Goal: Task Accomplishment & Management: Complete application form

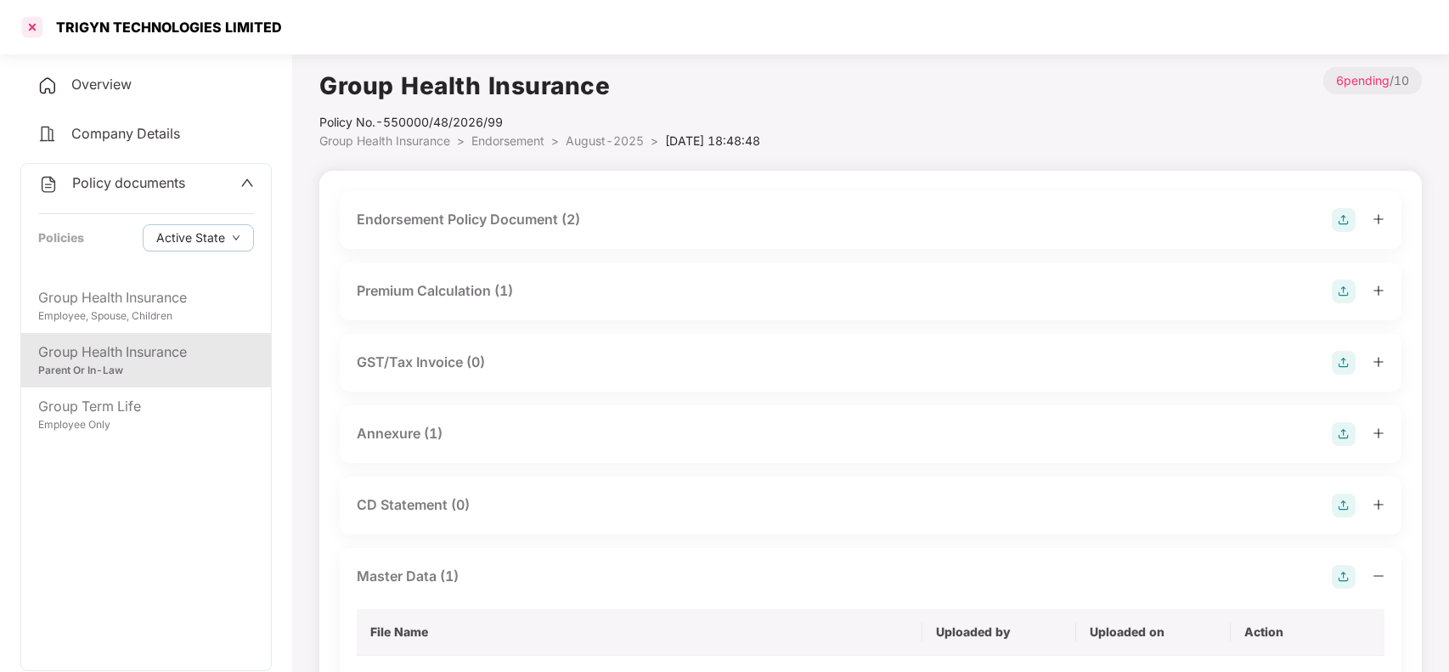
scroll to position [127, 0]
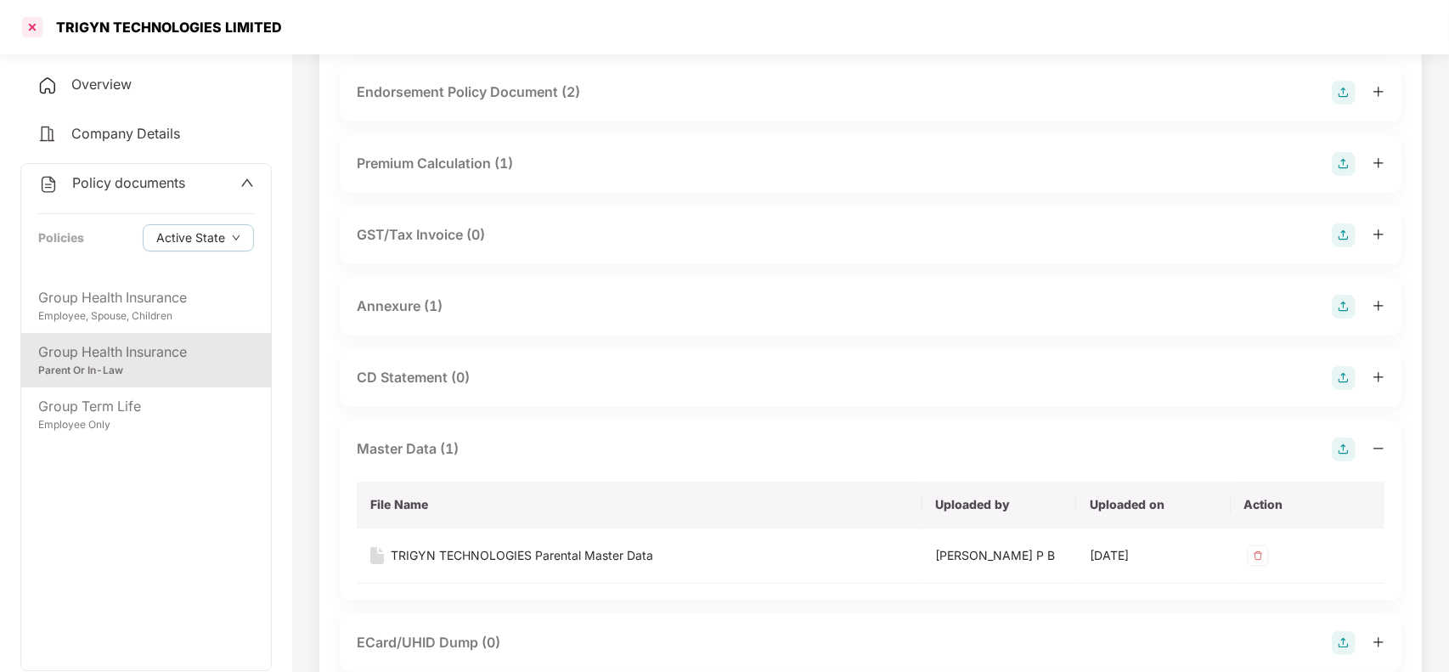
click at [32, 30] on div at bounding box center [32, 27] width 27 height 27
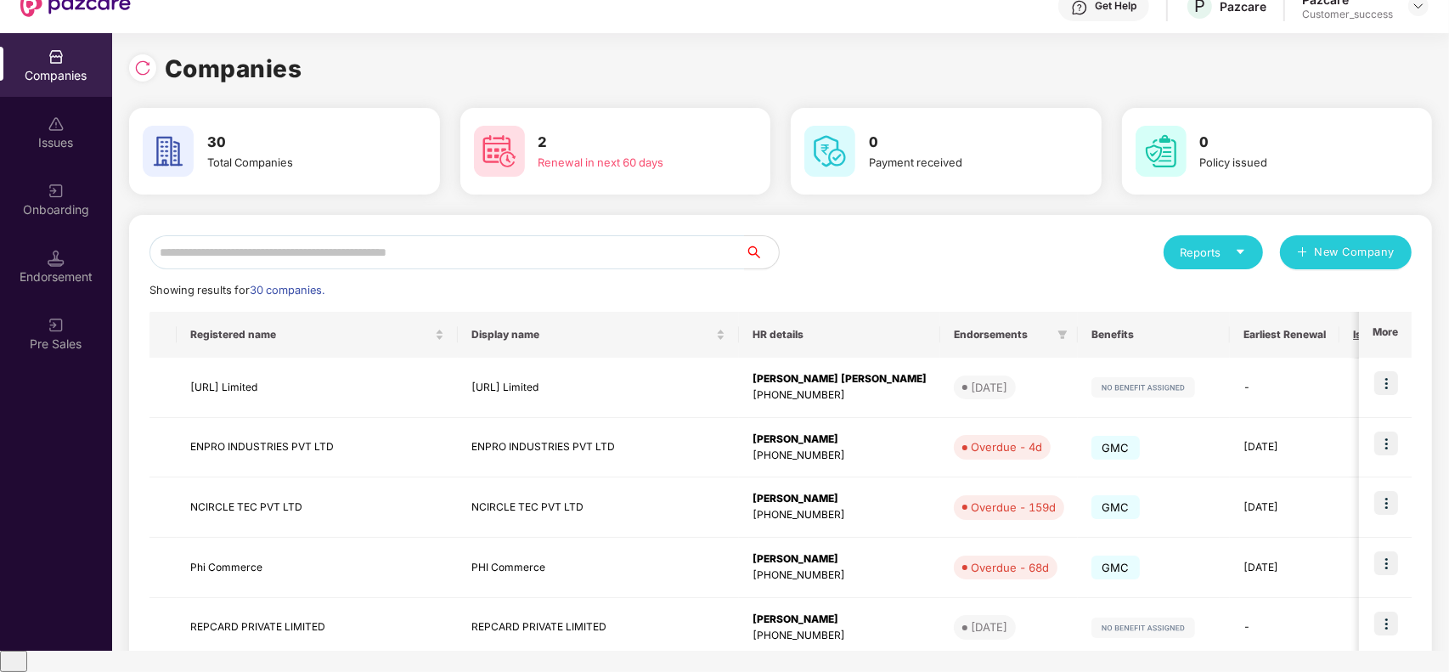
scroll to position [0, 0]
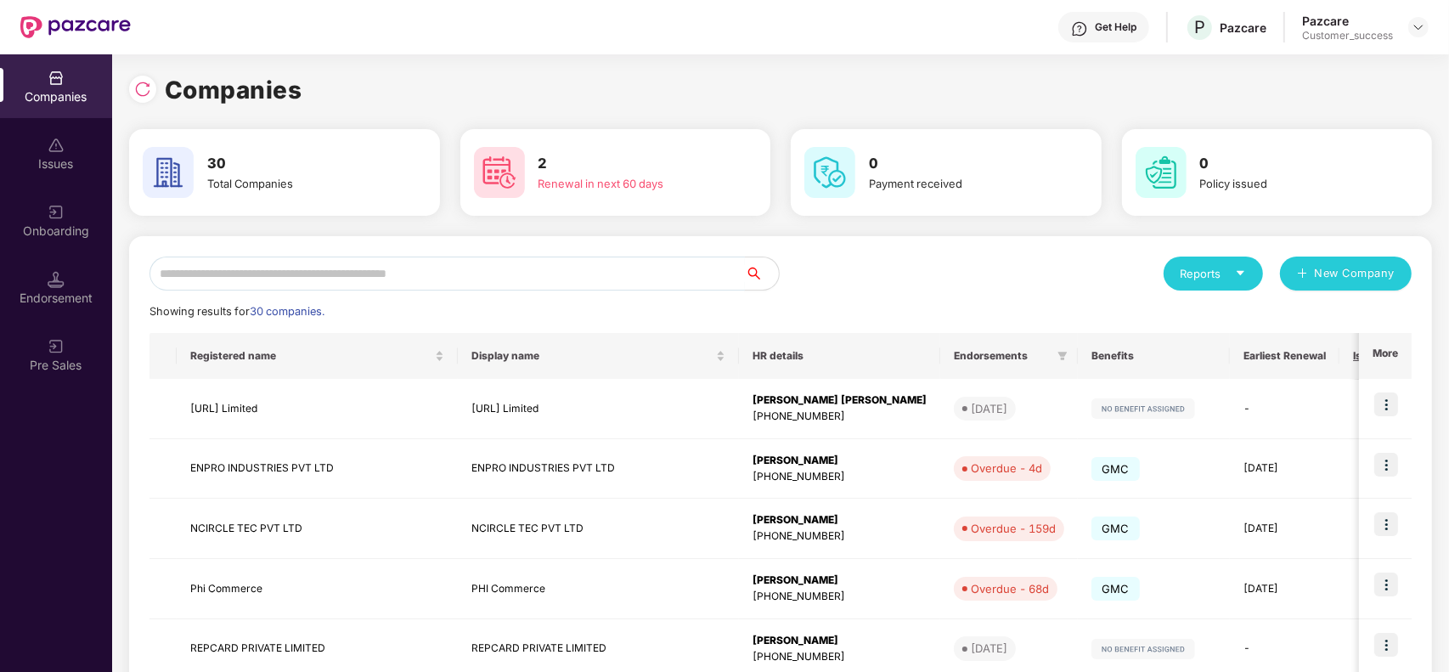
click at [414, 285] on input "text" at bounding box center [446, 274] width 595 height 34
click at [62, 217] on img at bounding box center [56, 212] width 17 height 17
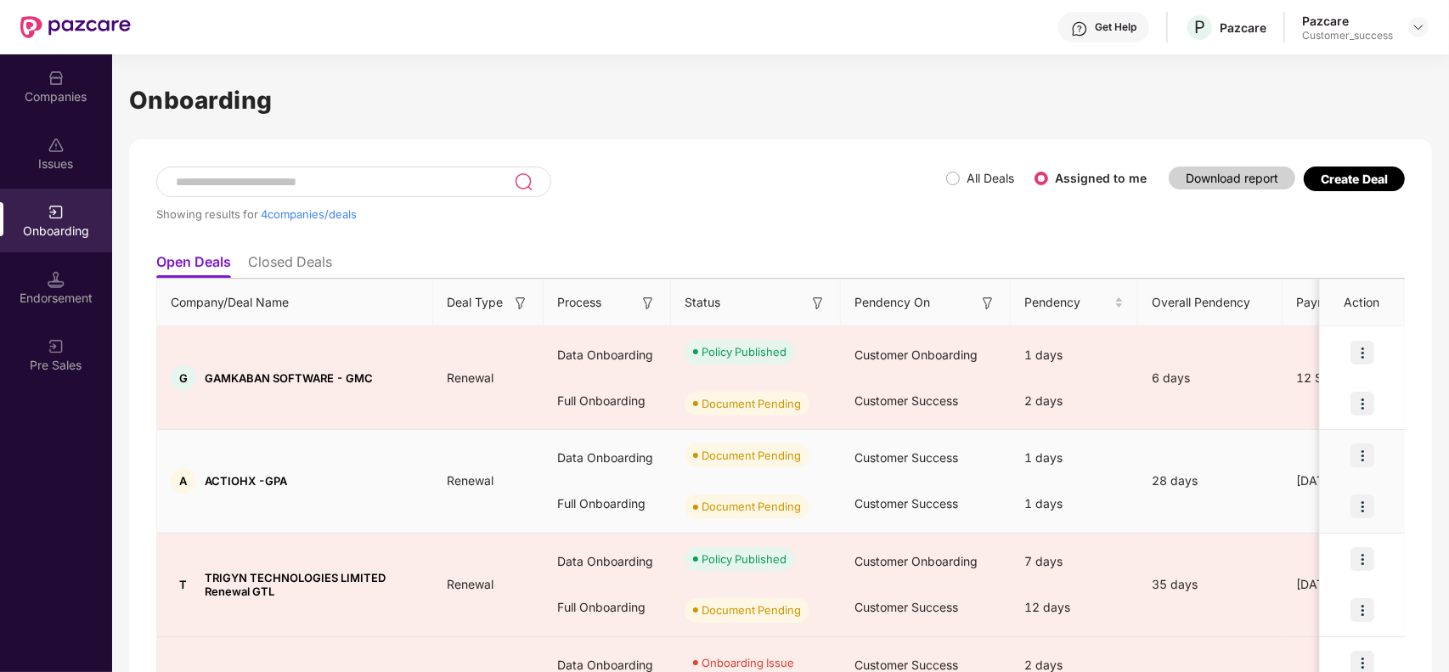
click at [1360, 507] on img at bounding box center [1362, 506] width 24 height 24
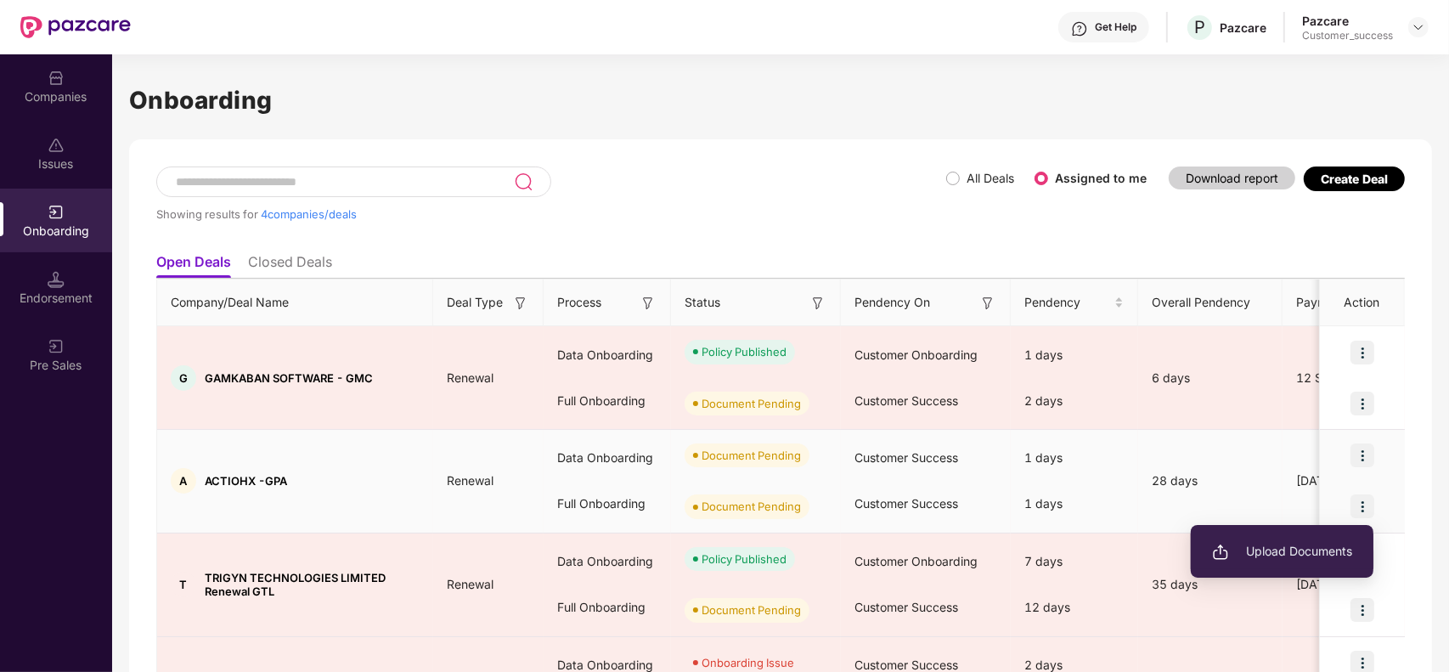
click at [1309, 545] on span "Upload Documents" at bounding box center [1282, 551] width 140 height 19
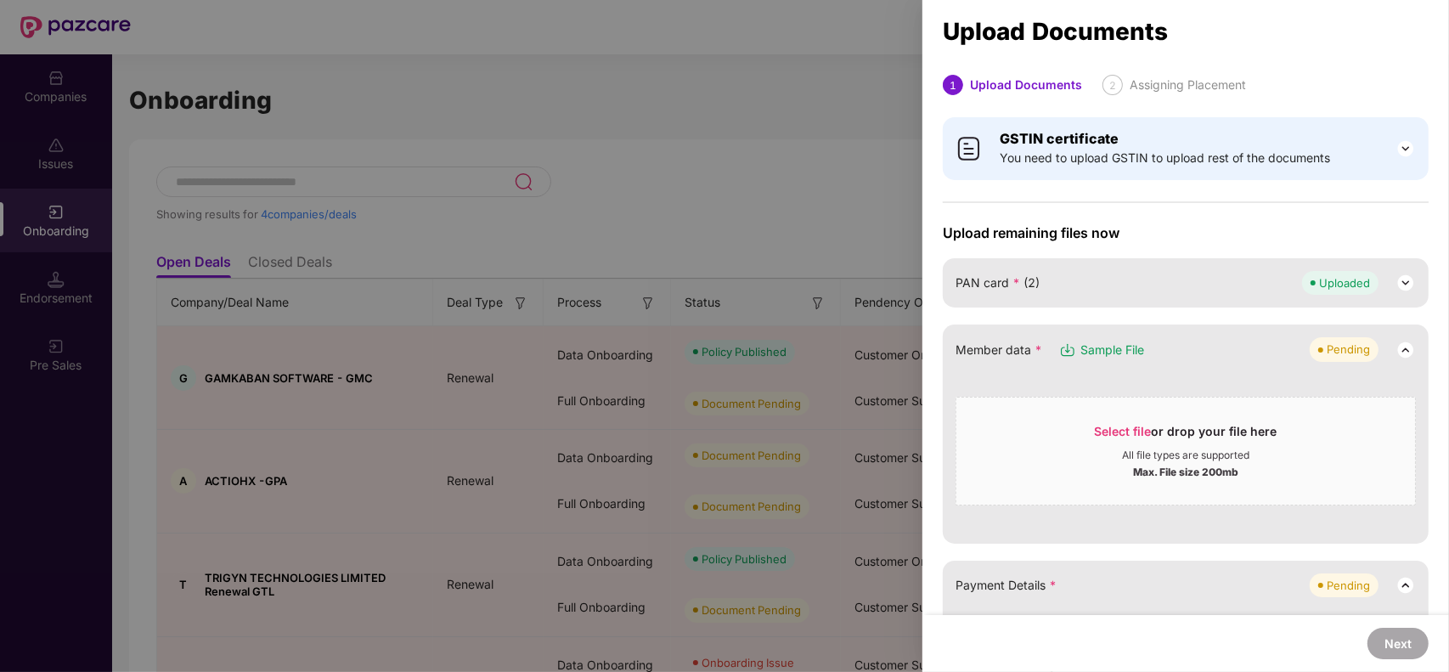
click at [1094, 350] on span "Sample File" at bounding box center [1112, 350] width 64 height 19
click at [1114, 430] on span "Select file" at bounding box center [1123, 431] width 57 height 14
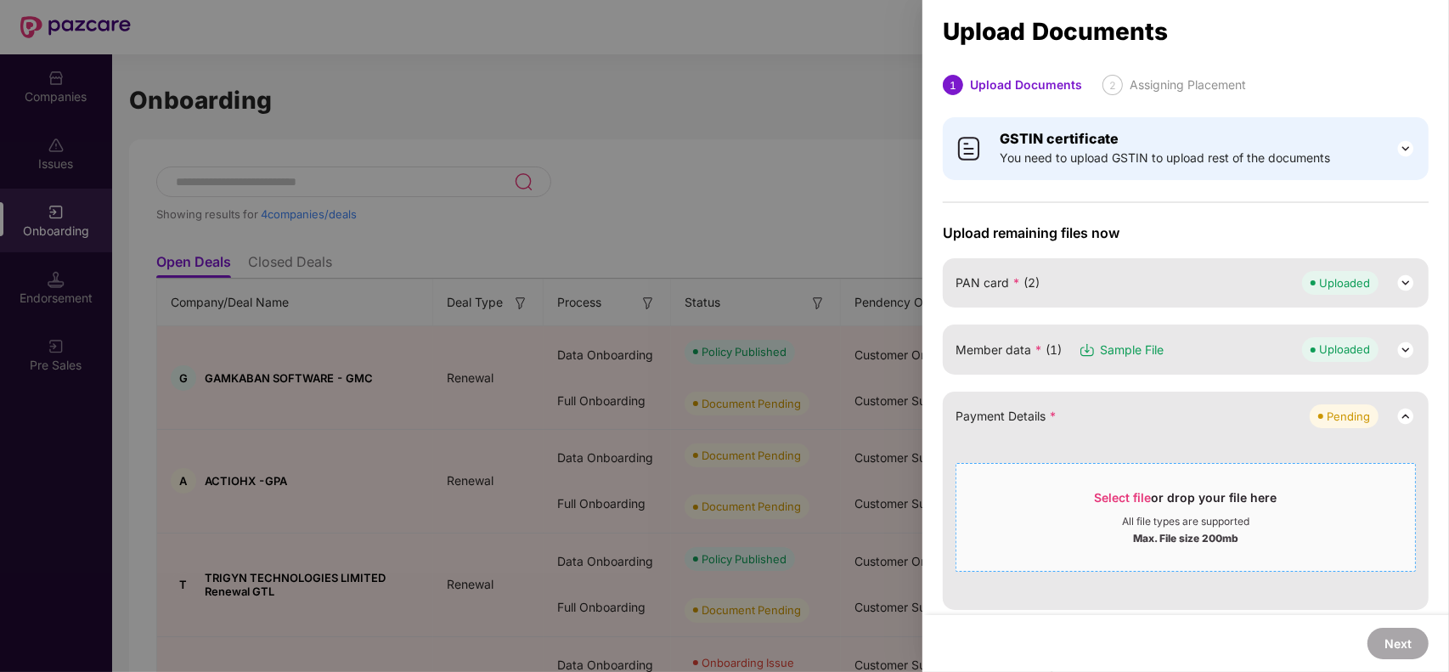
click at [1102, 498] on span "Select file" at bounding box center [1123, 497] width 57 height 14
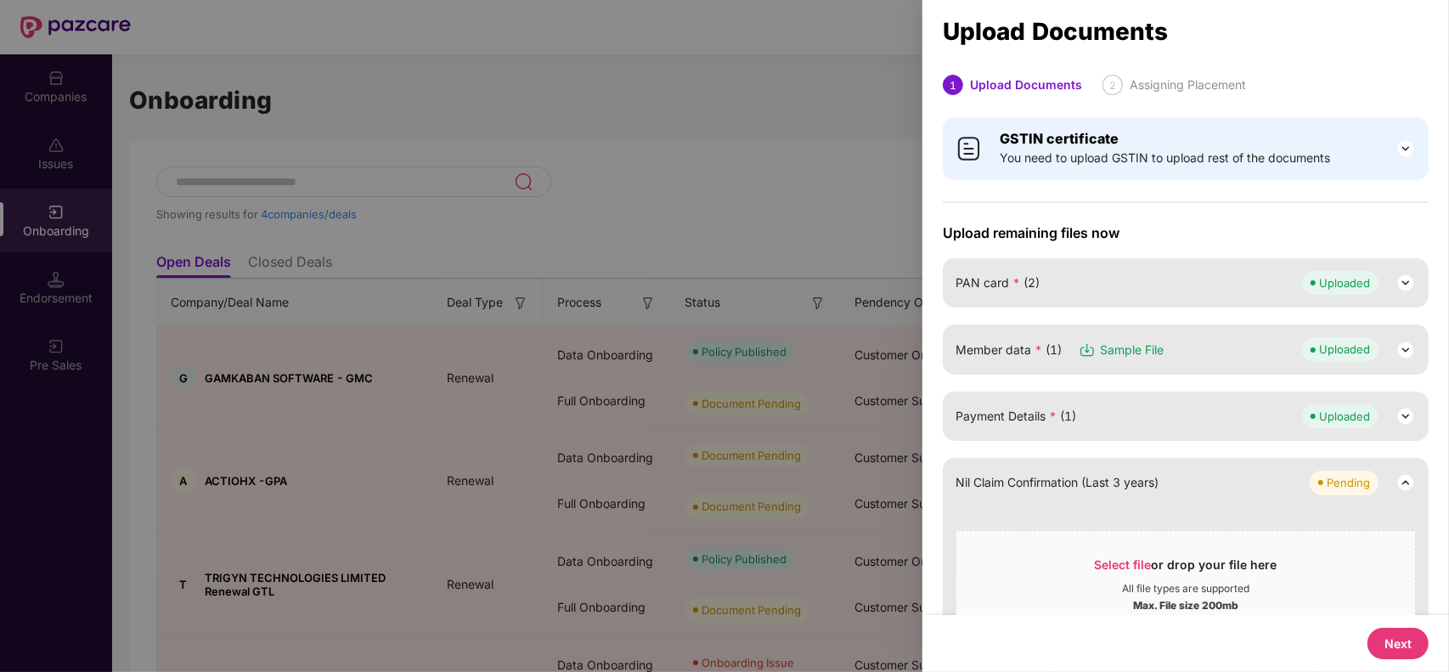
click at [1408, 481] on img at bounding box center [1405, 482] width 20 height 20
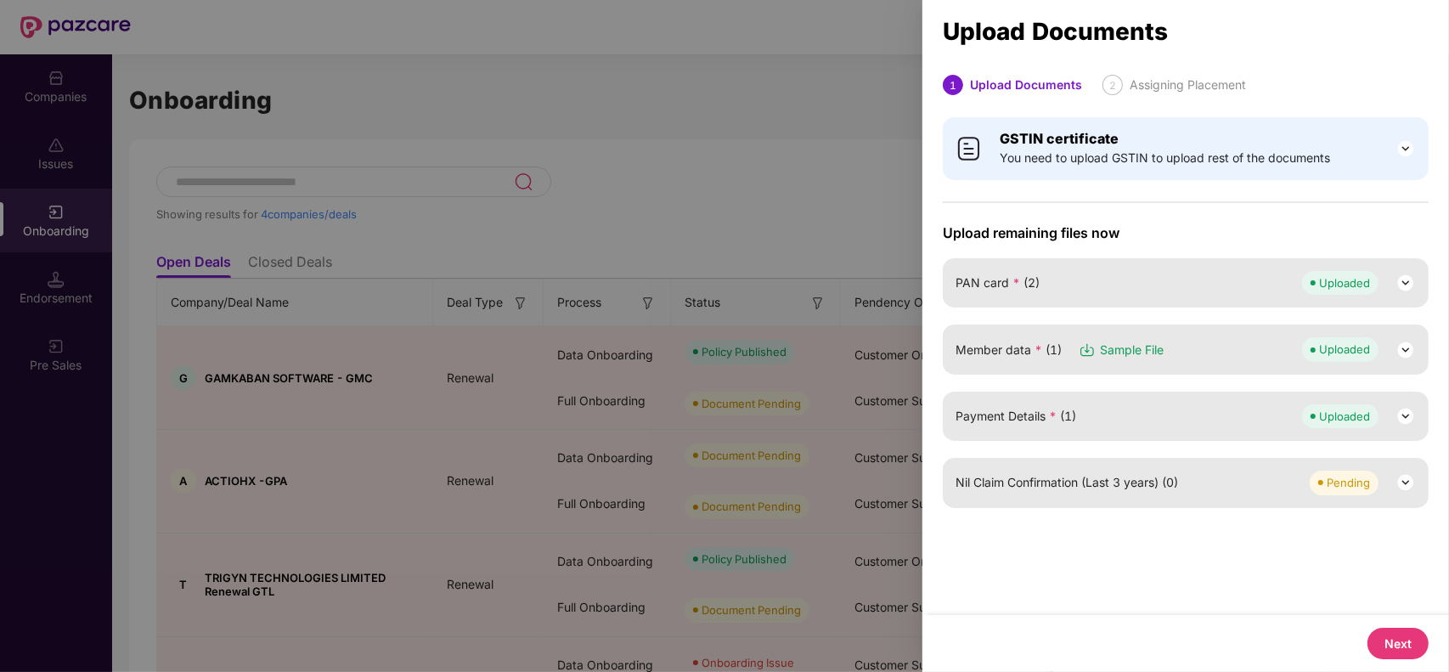
click at [1401, 640] on button "Next" at bounding box center [1397, 643] width 61 height 31
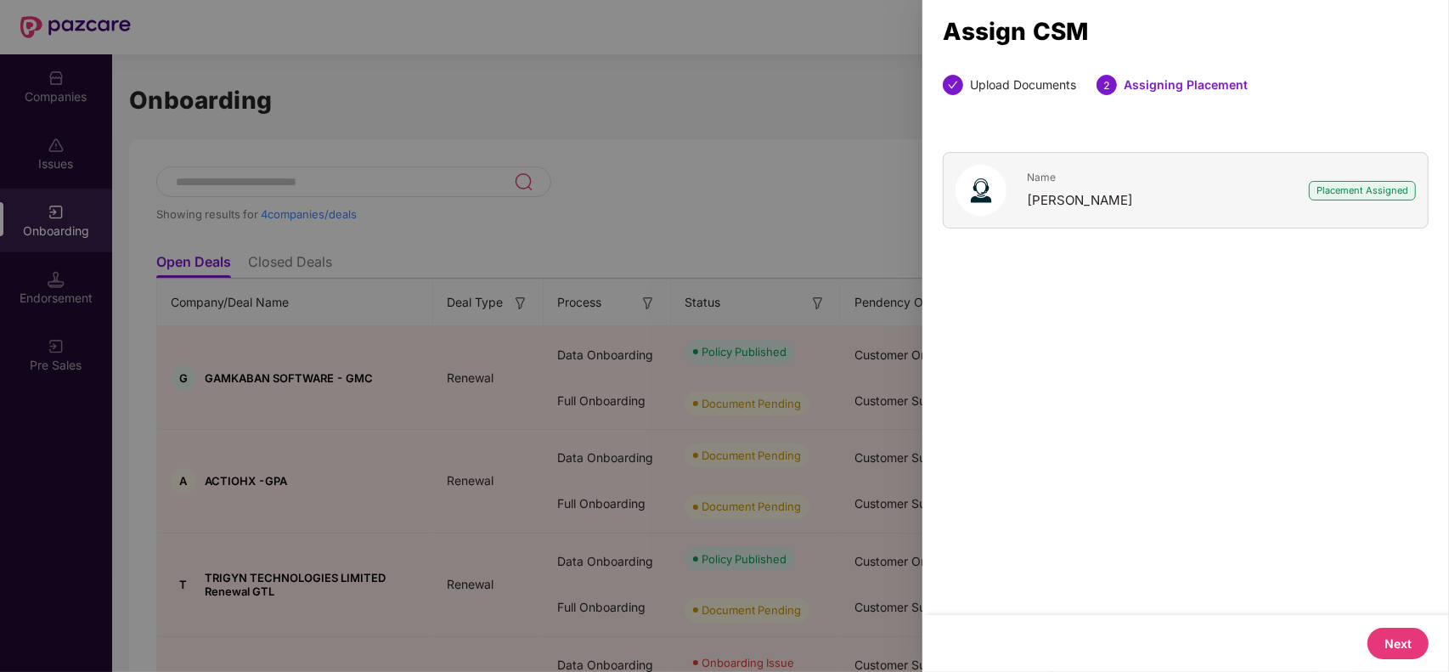
click at [1401, 640] on button "Next" at bounding box center [1397, 643] width 61 height 31
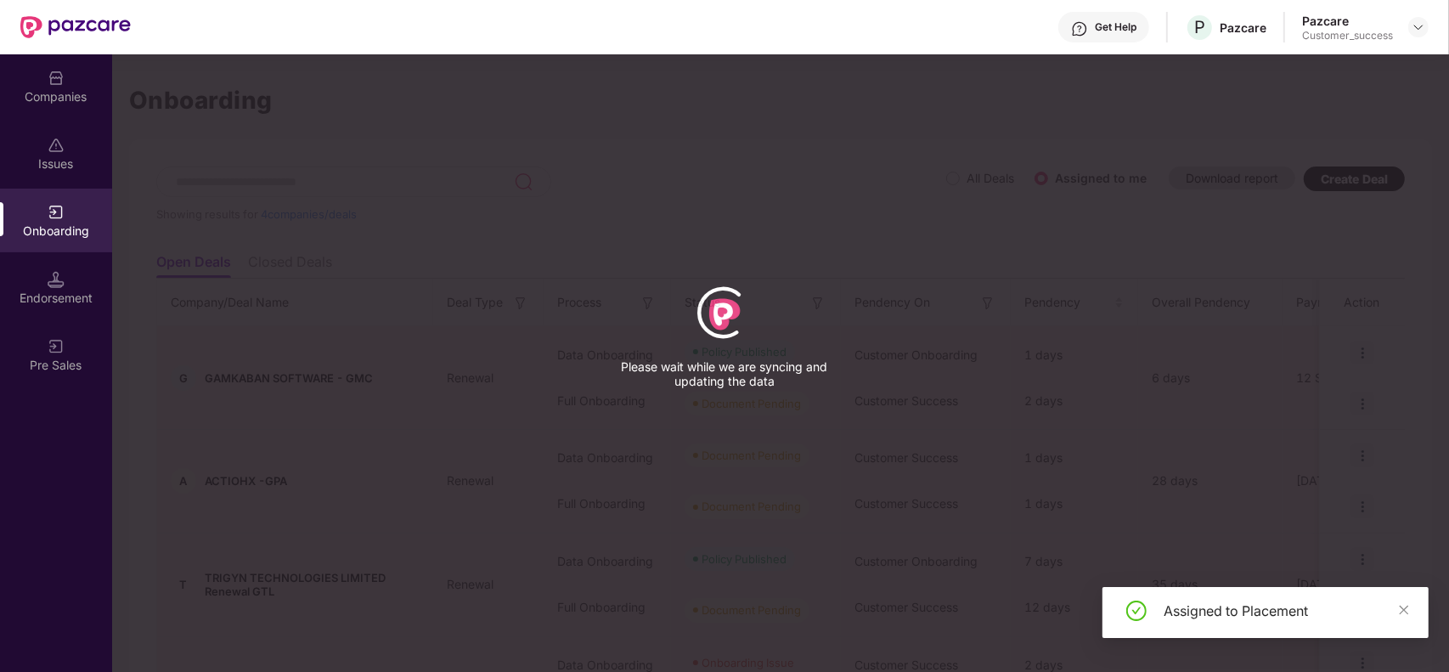
scroll to position [0, 1]
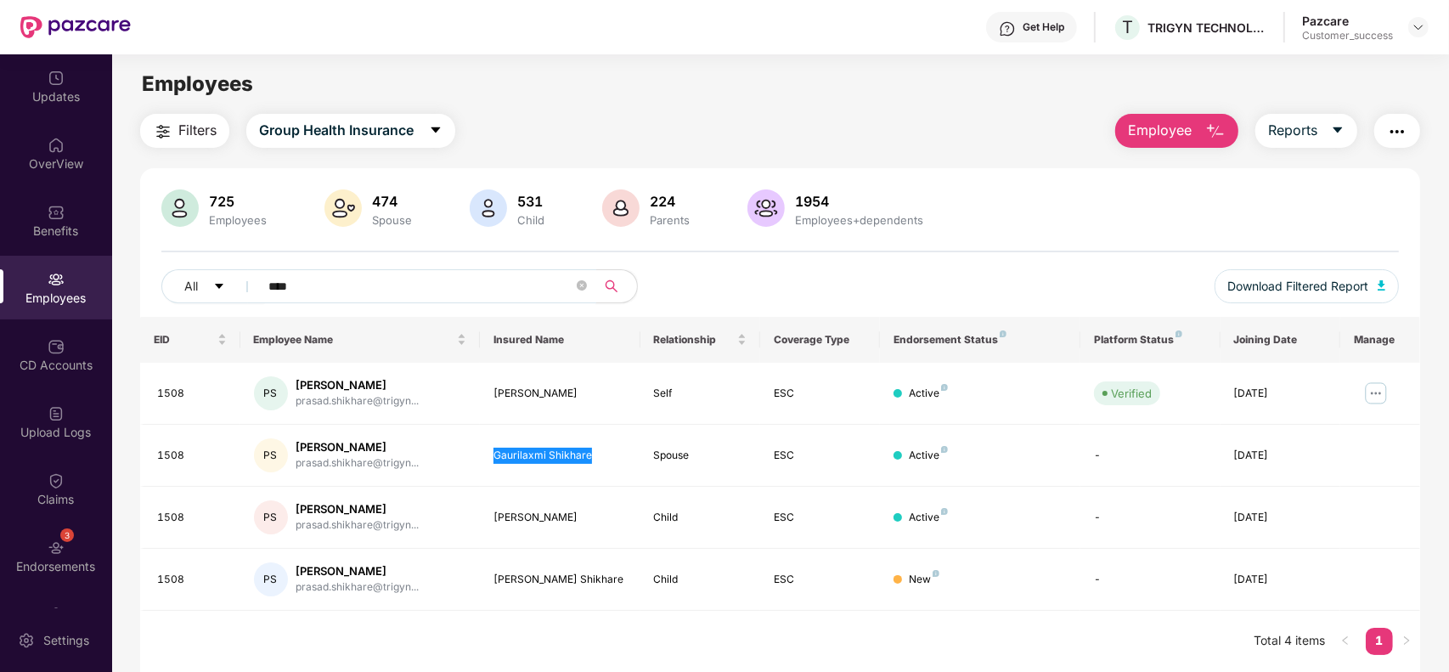
scroll to position [54, 0]
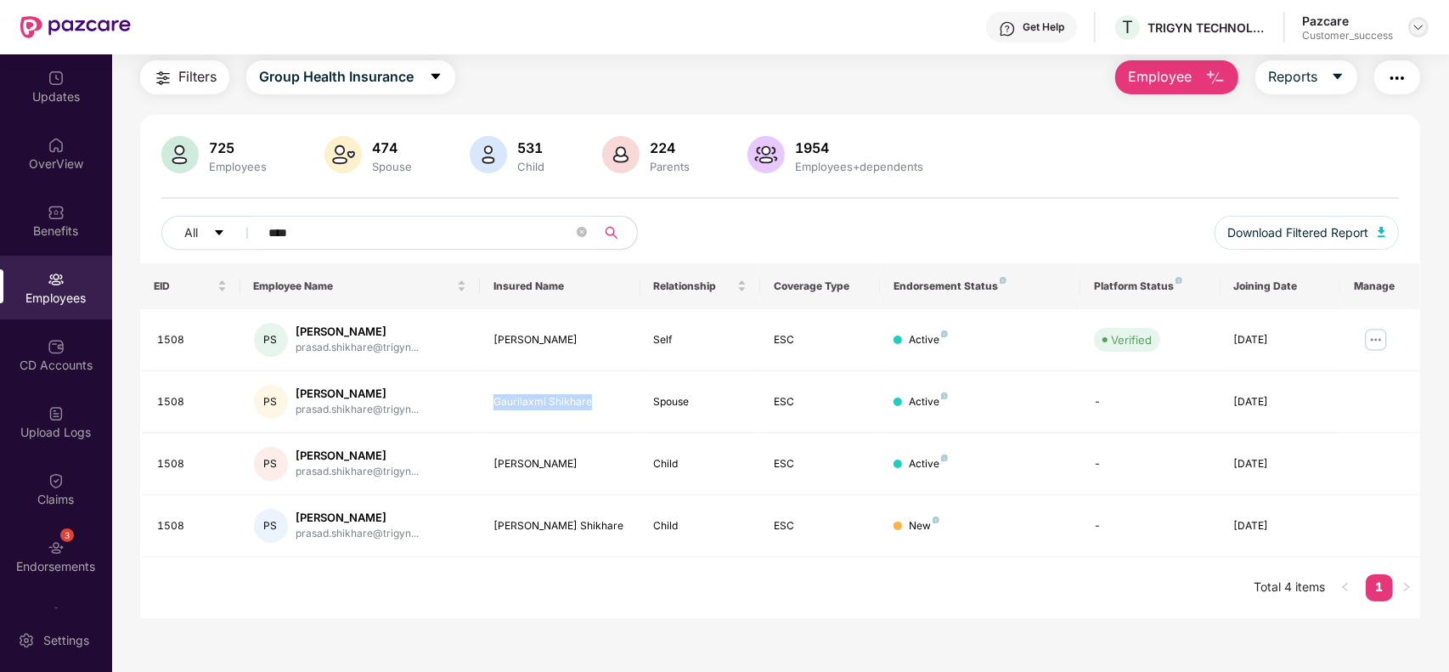
click at [1416, 31] on img at bounding box center [1419, 27] width 14 height 14
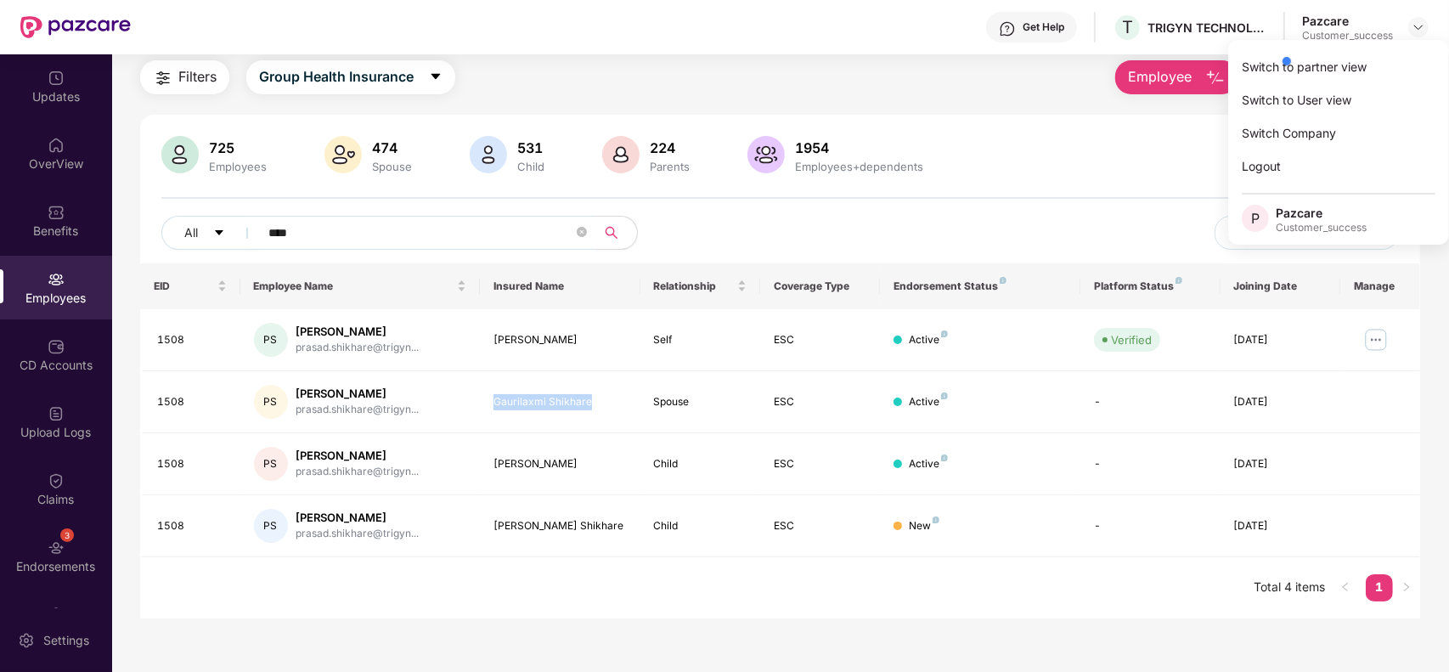
click at [1342, 75] on div at bounding box center [1359, 61] width 161 height 34
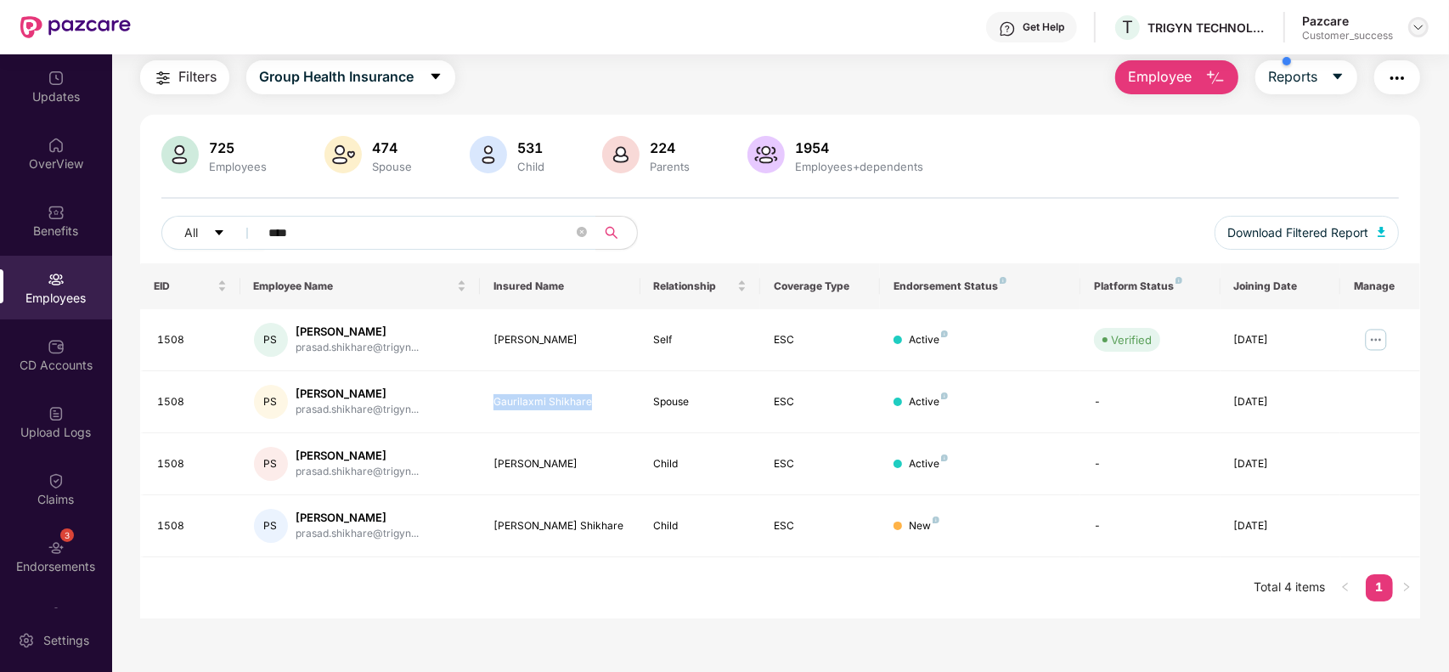
click at [1414, 28] on img at bounding box center [1419, 27] width 14 height 14
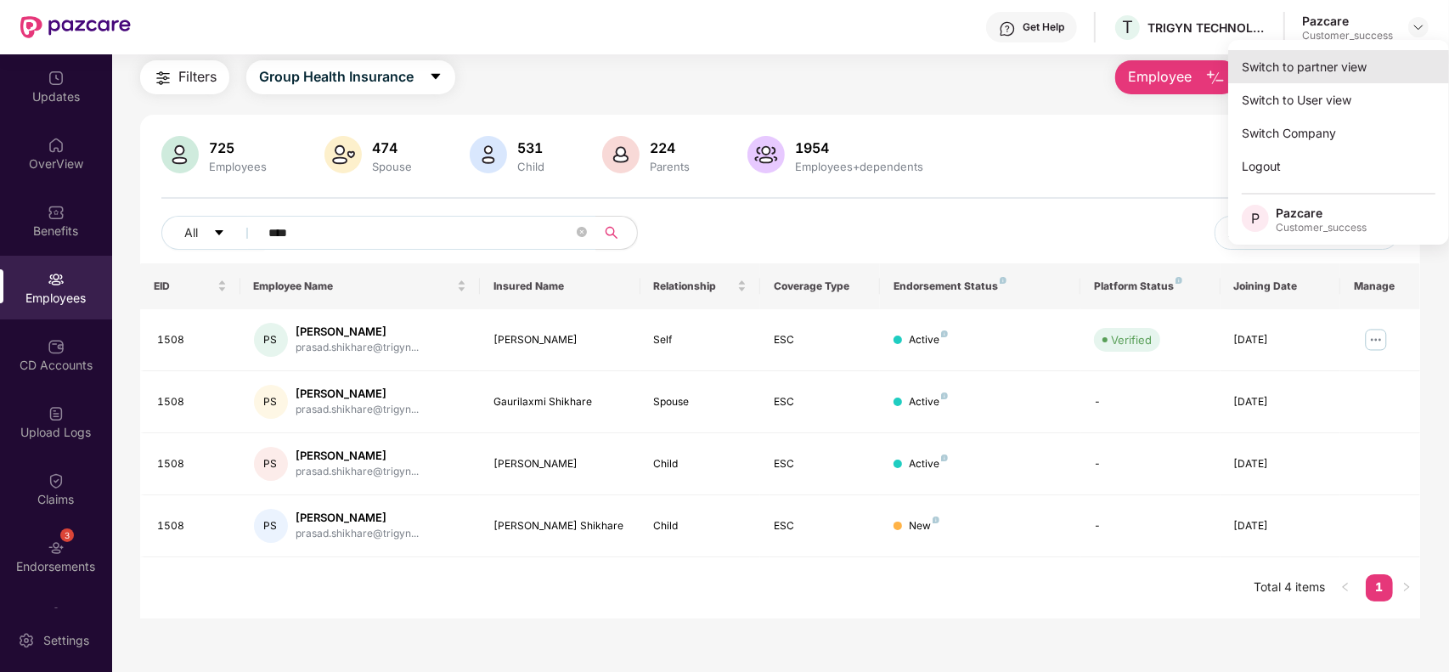
click at [1261, 65] on div "Switch to partner view" at bounding box center [1338, 66] width 221 height 33
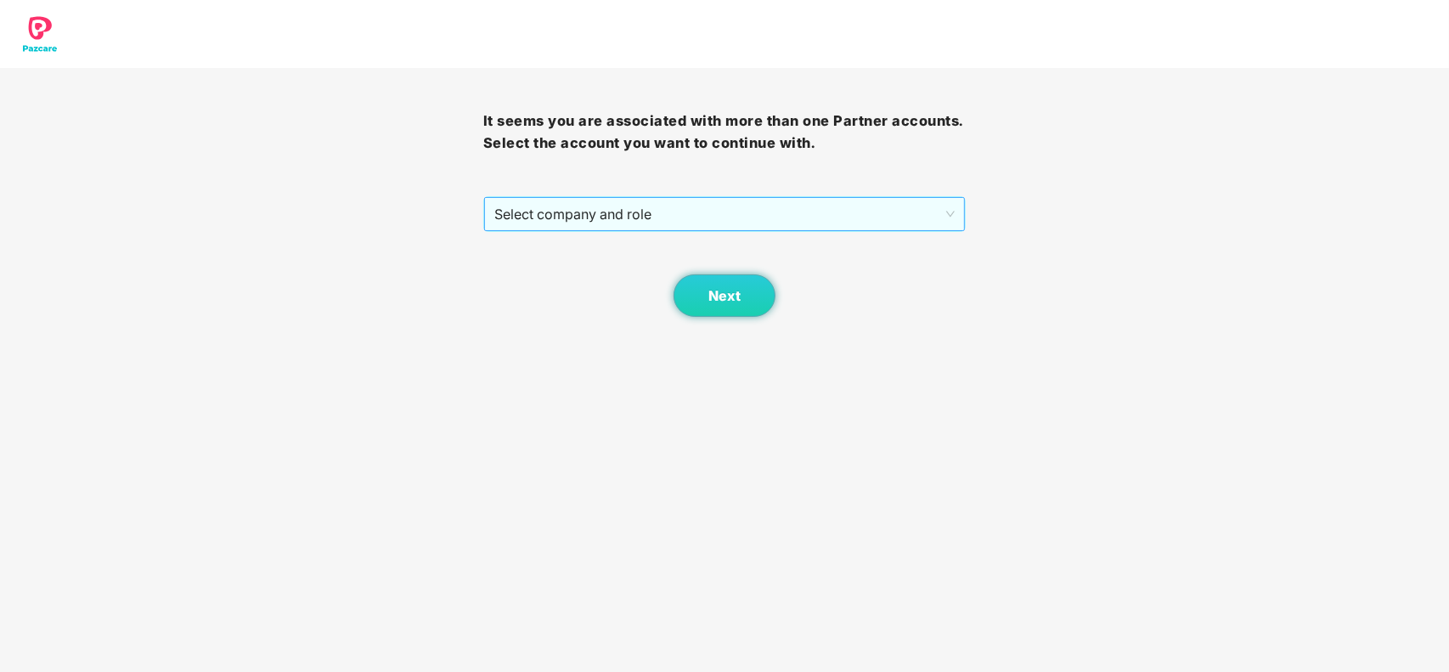
click at [638, 223] on span "Select company and role" at bounding box center [724, 214] width 461 height 32
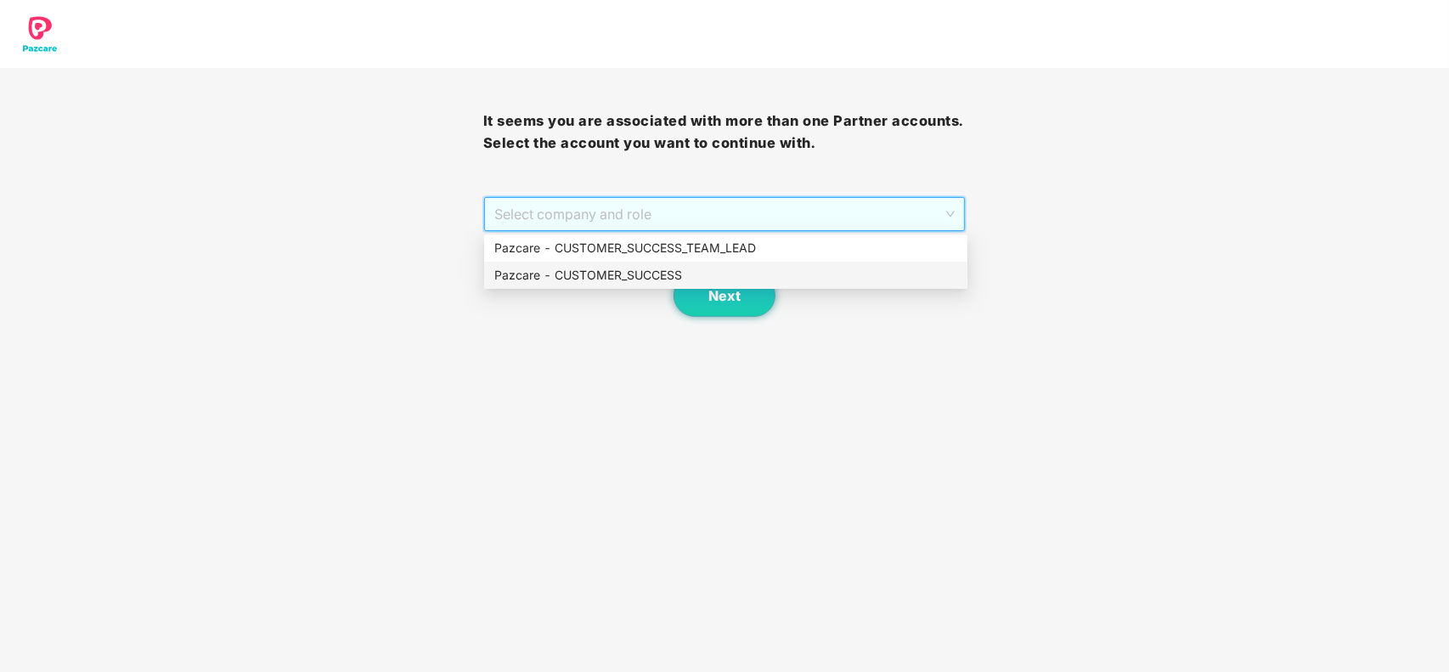
click at [621, 273] on div "Pazcare - CUSTOMER_SUCCESS" at bounding box center [725, 275] width 463 height 19
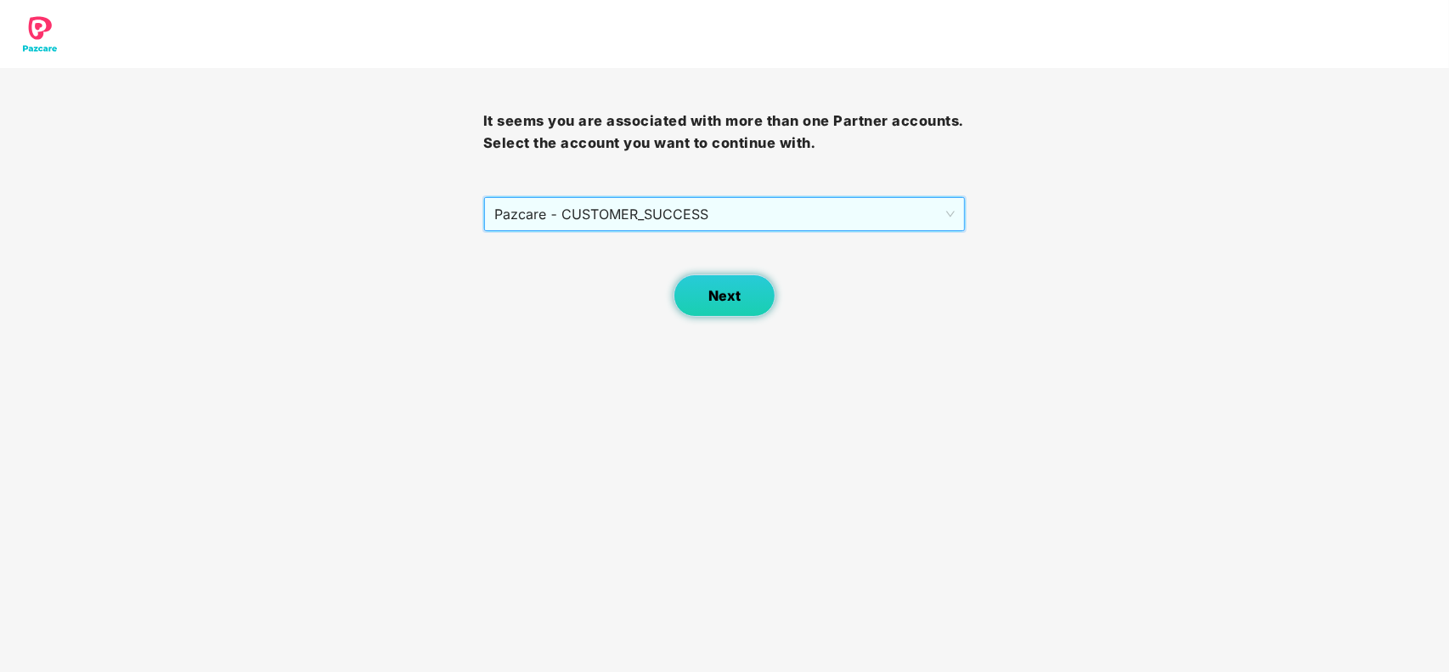
click at [732, 304] on button "Next" at bounding box center [725, 295] width 102 height 42
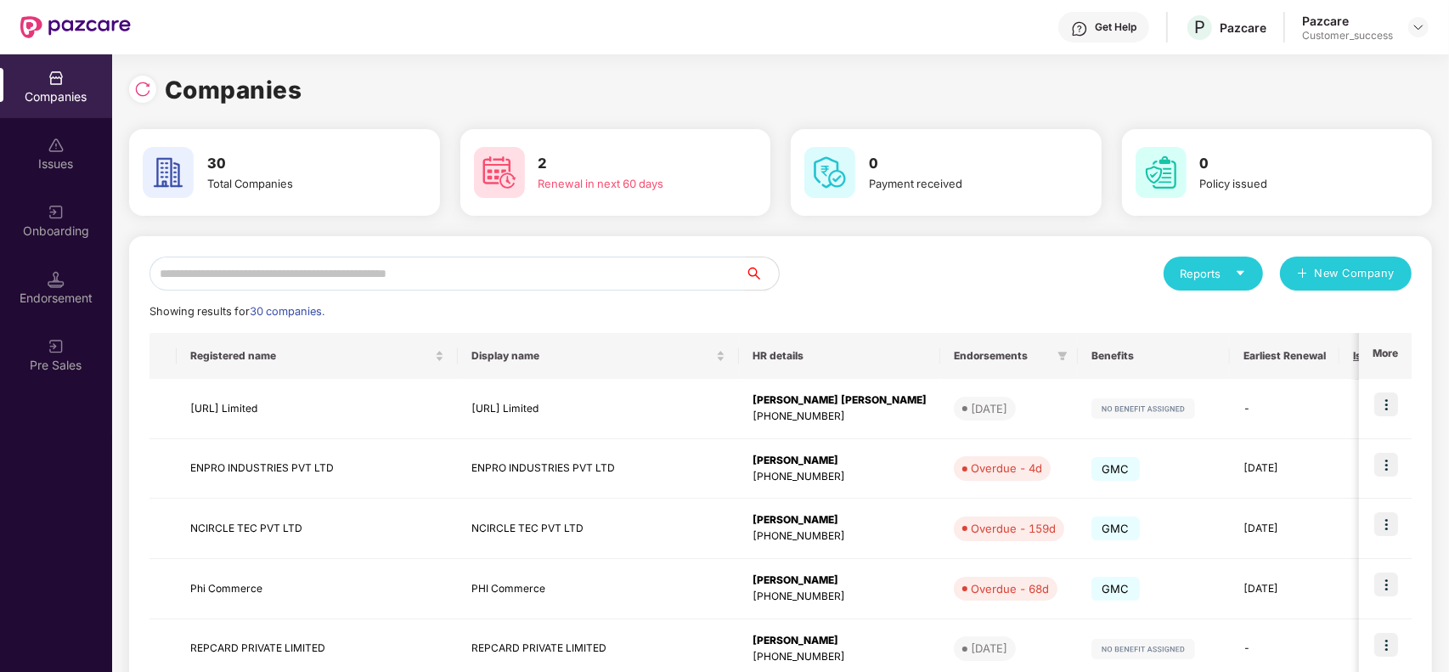
click at [346, 260] on input "text" at bounding box center [446, 274] width 595 height 34
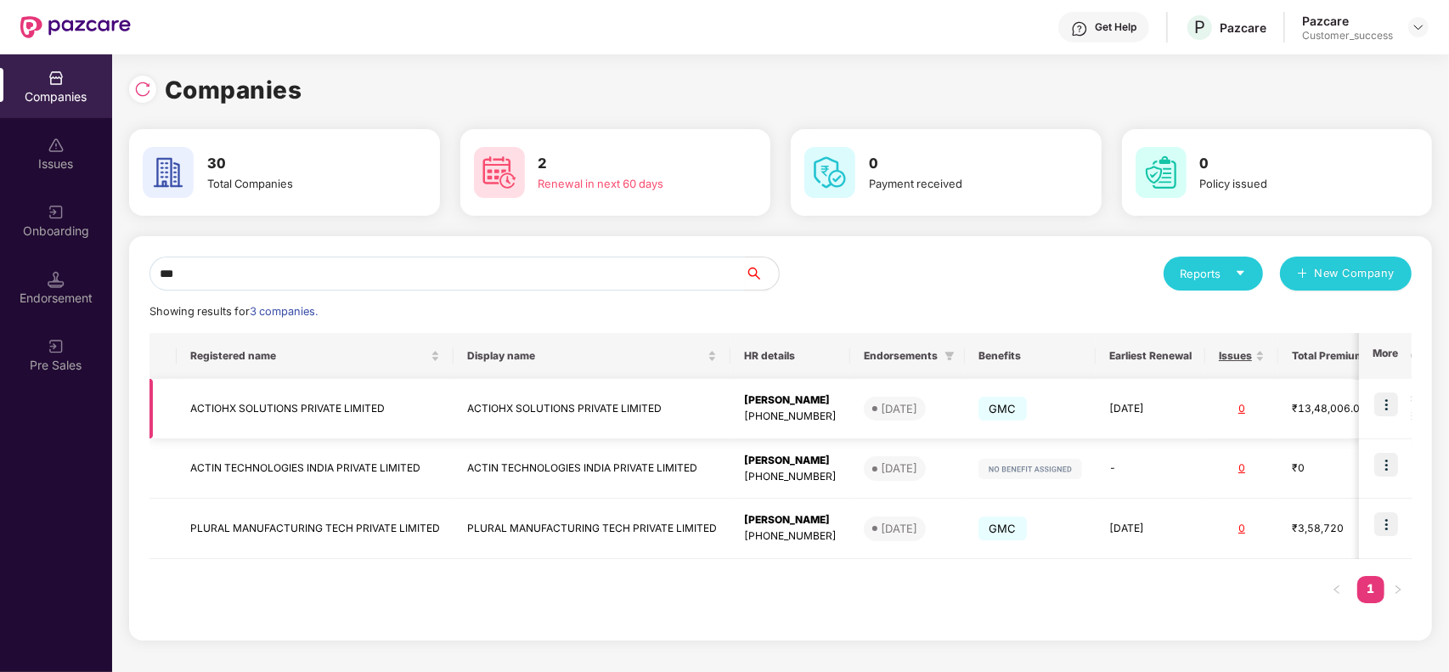
type input "***"
click at [1389, 409] on img at bounding box center [1386, 404] width 24 height 24
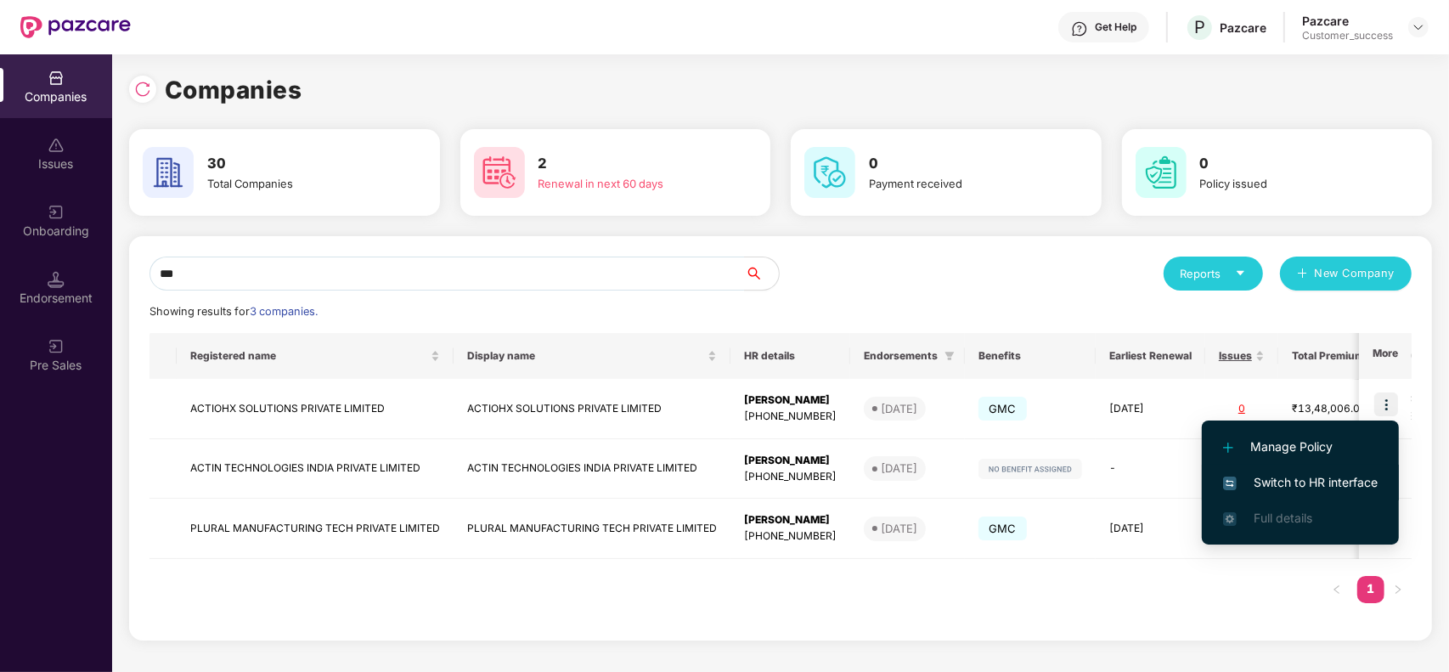
click at [1325, 480] on span "Switch to HR interface" at bounding box center [1300, 482] width 155 height 19
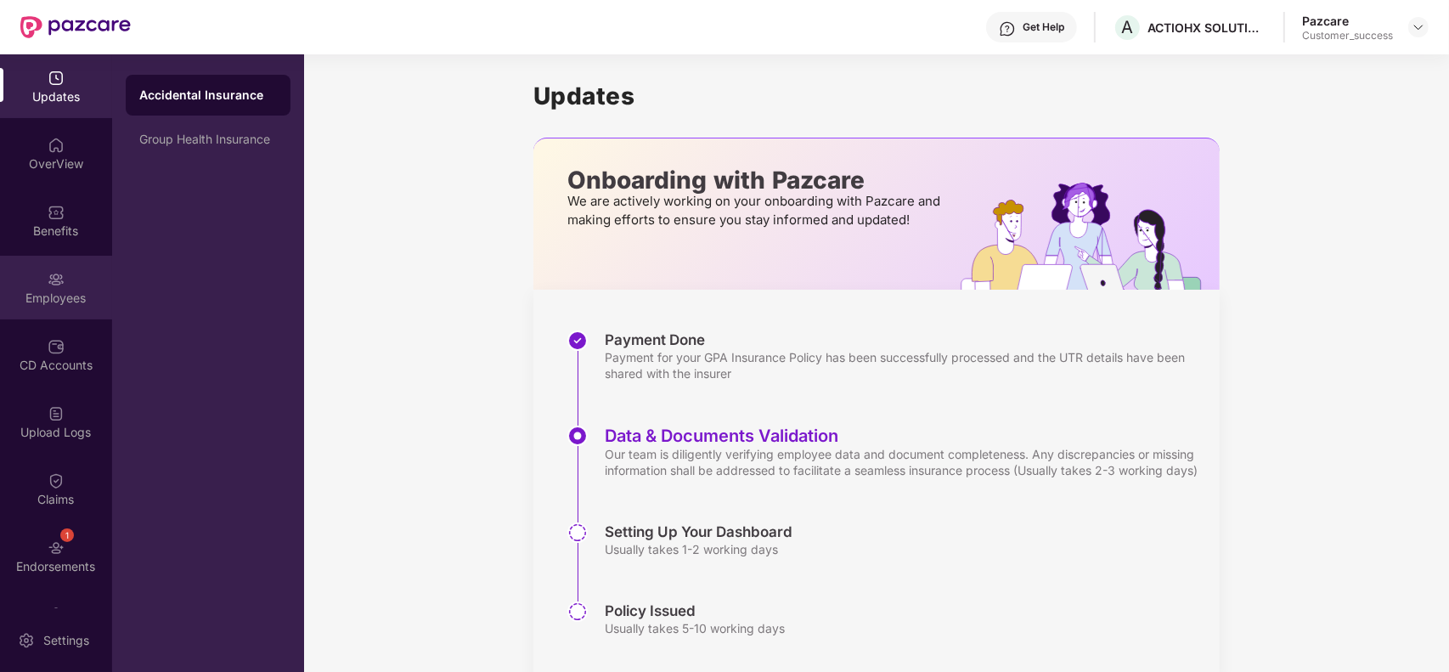
click at [59, 298] on div "Employees" at bounding box center [56, 298] width 112 height 17
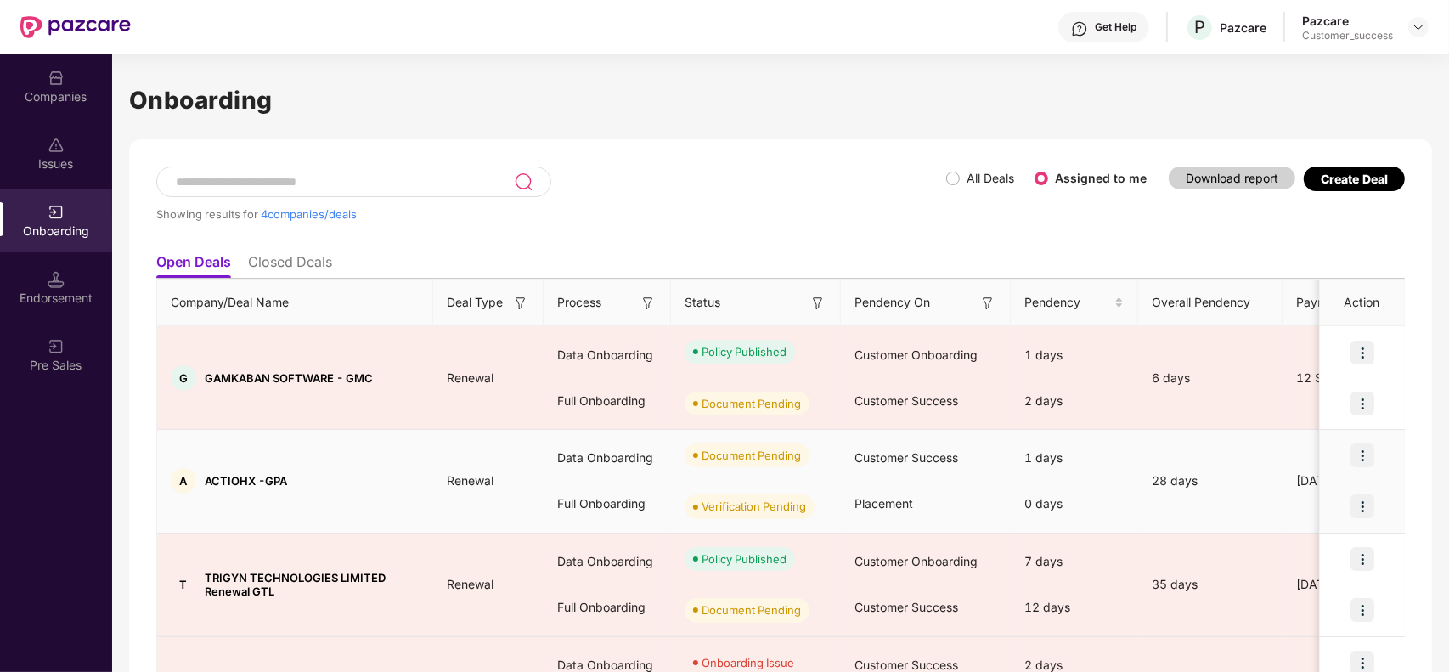
click at [1356, 455] on img at bounding box center [1362, 455] width 24 height 24
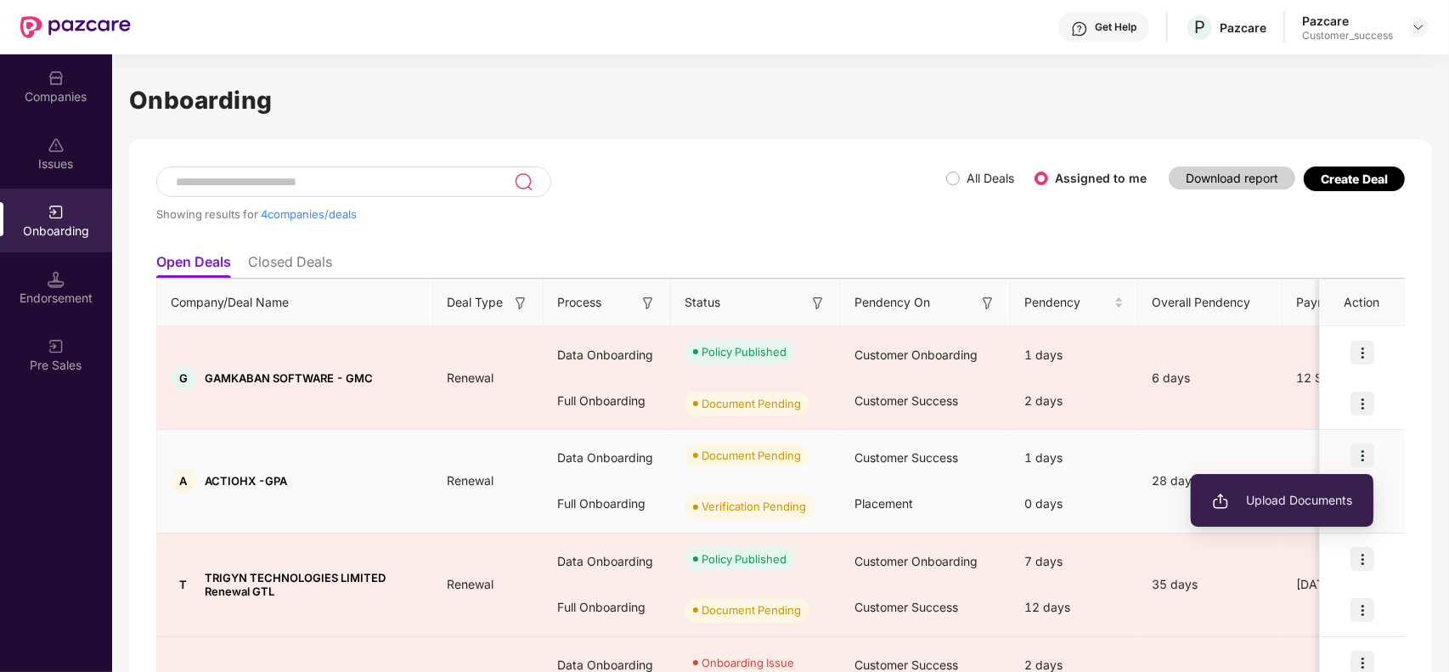
click at [1296, 499] on span "Upload Documents" at bounding box center [1282, 500] width 140 height 19
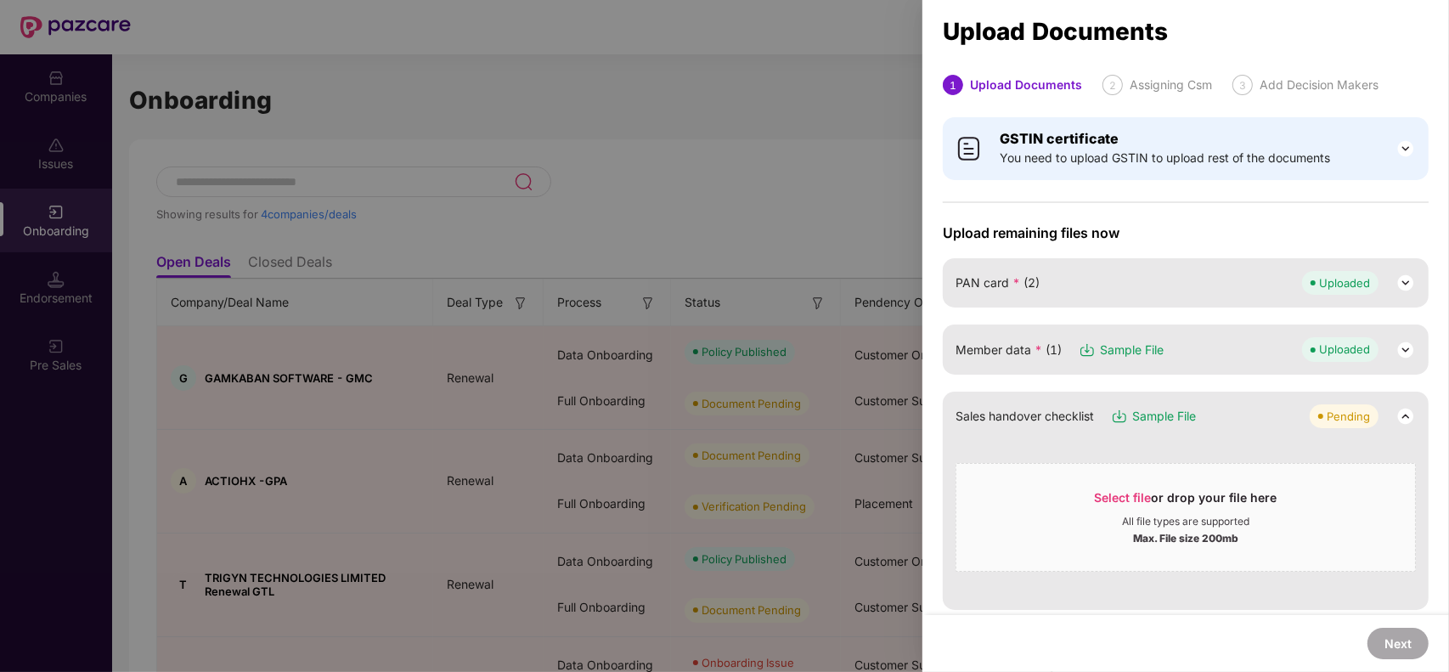
click at [1410, 417] on img at bounding box center [1405, 416] width 20 height 20
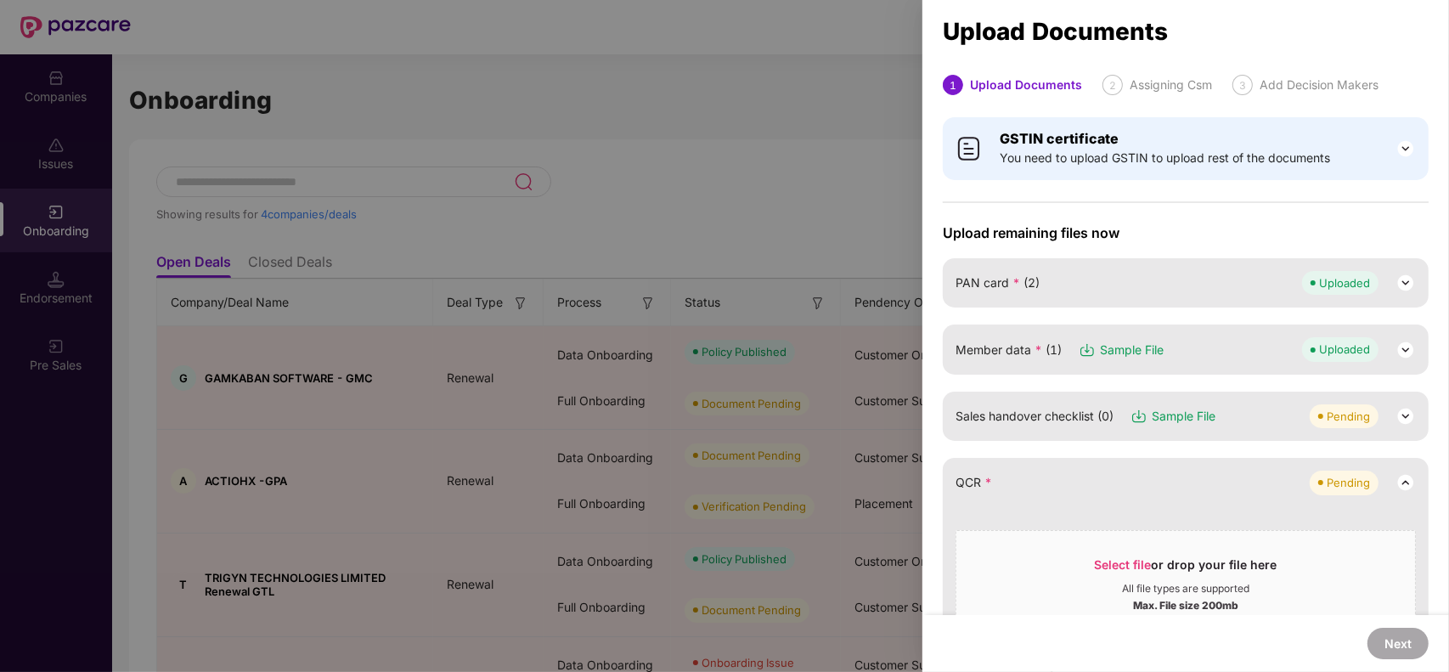
click at [1126, 561] on span "Select file" at bounding box center [1123, 564] width 57 height 14
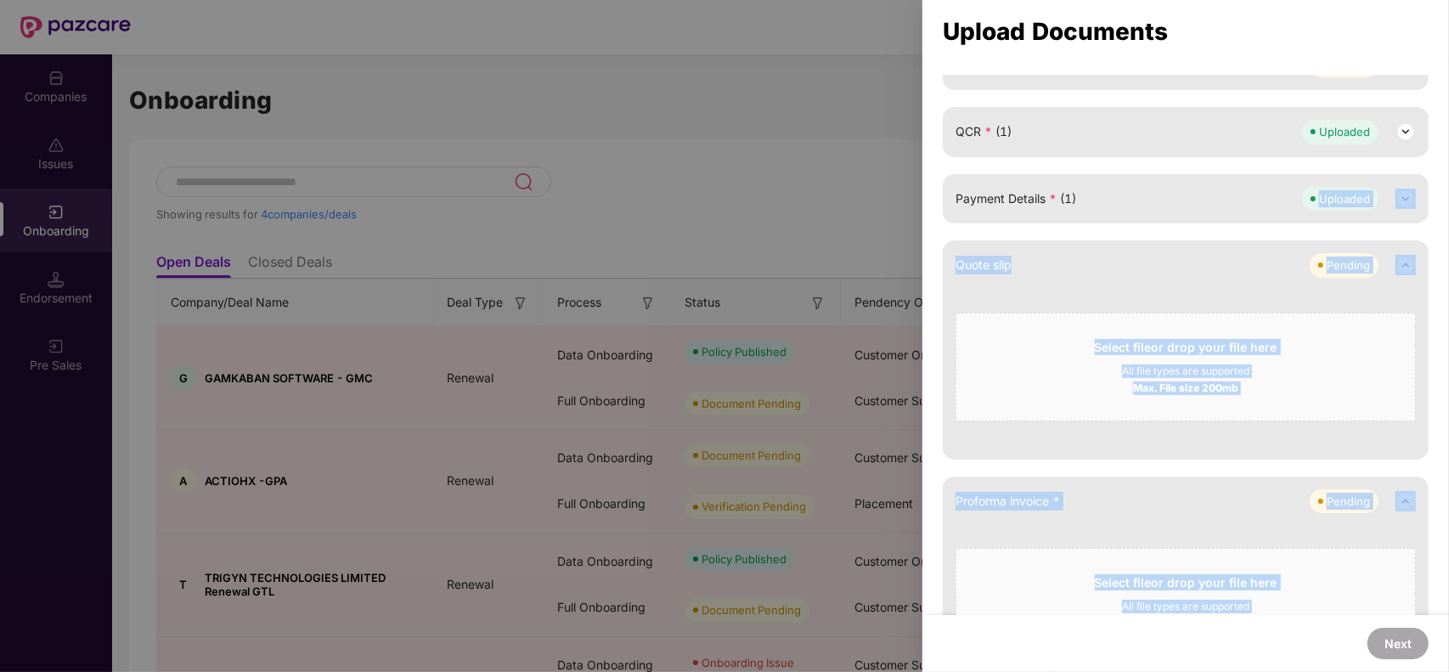
drag, startPoint x: 1300, startPoint y: 578, endPoint x: 1294, endPoint y: 607, distance: 30.3
click at [1294, 607] on div "Upload remaining files now PAN card * (2) Uploaded Member data * (1) Sample Fil…" at bounding box center [1186, 519] width 486 height 1293
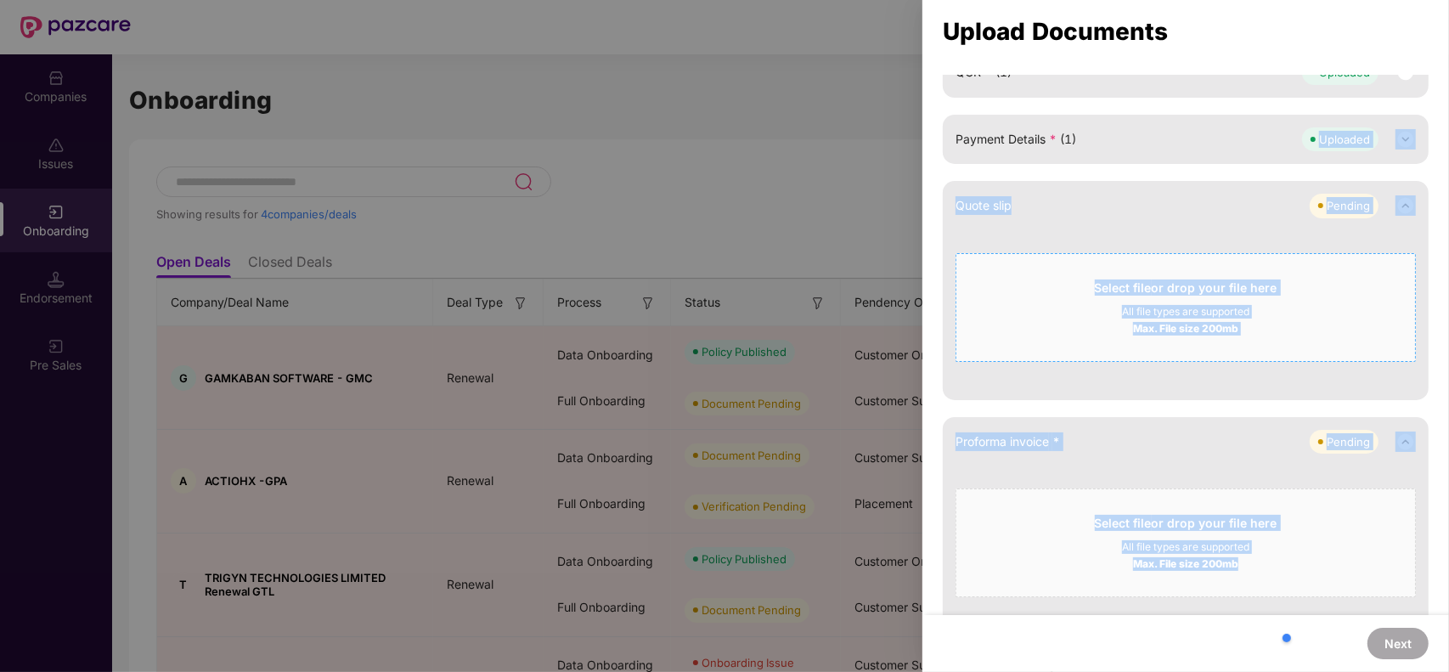
click at [1373, 267] on span "Select file or drop your file here All file types are supported Max. File size …" at bounding box center [1185, 308] width 459 height 82
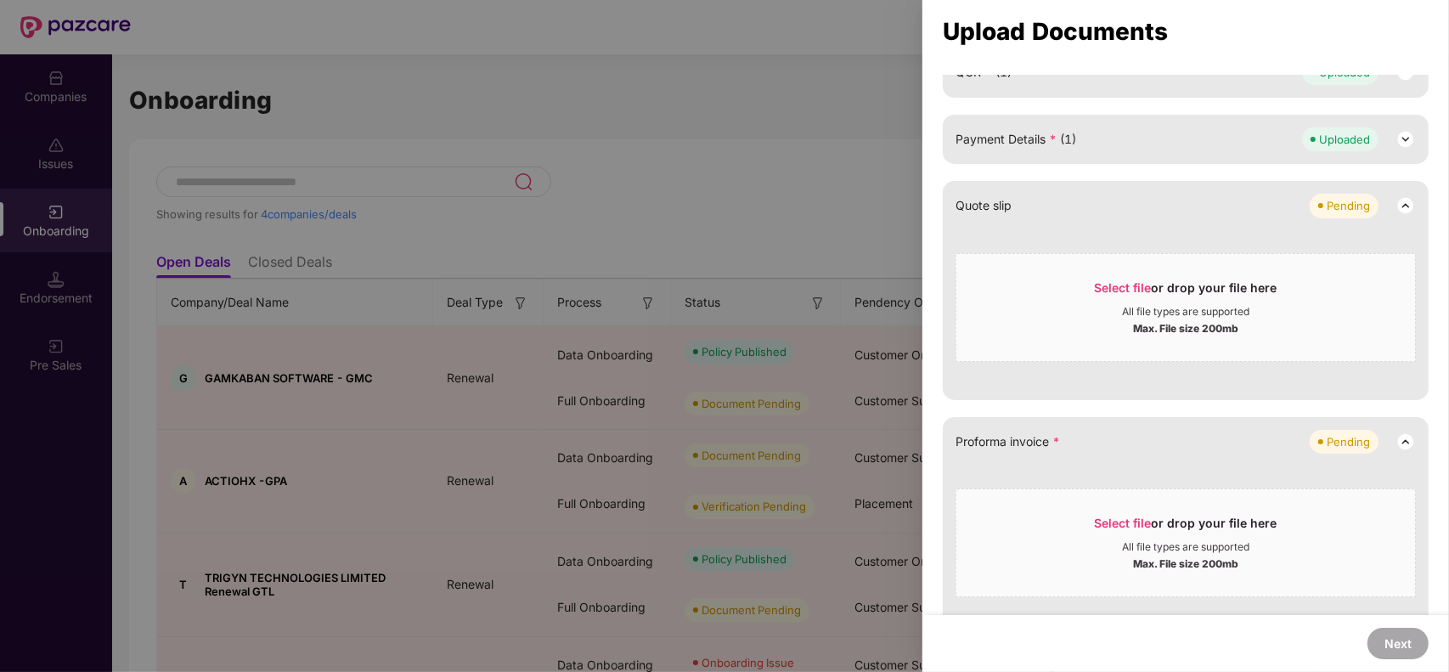
click at [1407, 200] on img at bounding box center [1405, 205] width 20 height 20
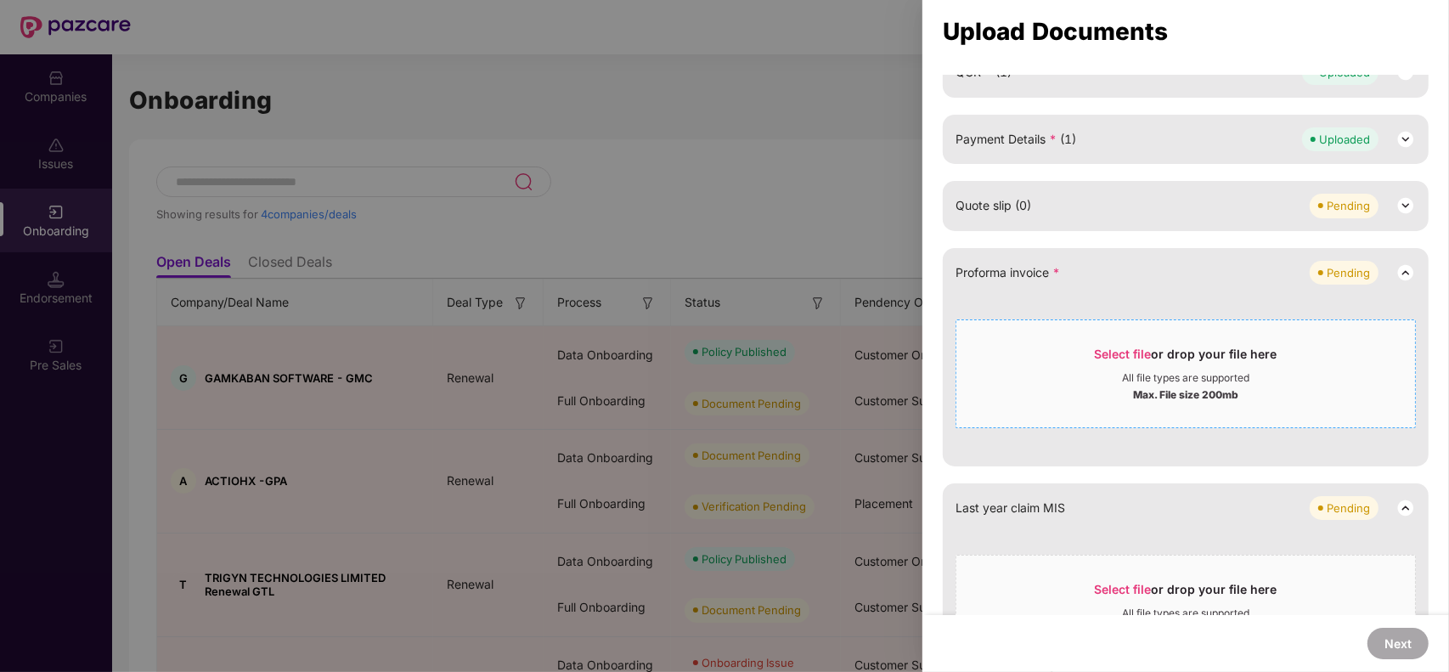
click at [1126, 347] on span "Select file" at bounding box center [1123, 354] width 57 height 14
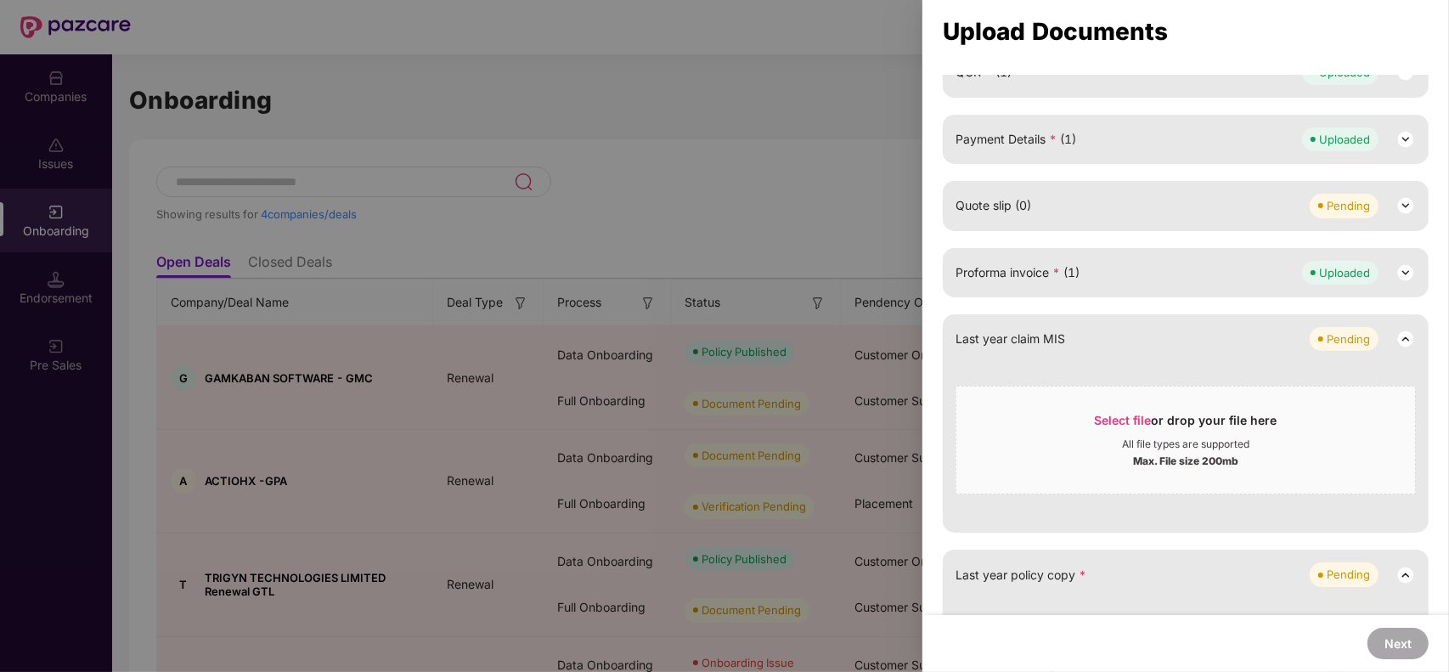
click at [1402, 336] on img at bounding box center [1405, 339] width 20 height 20
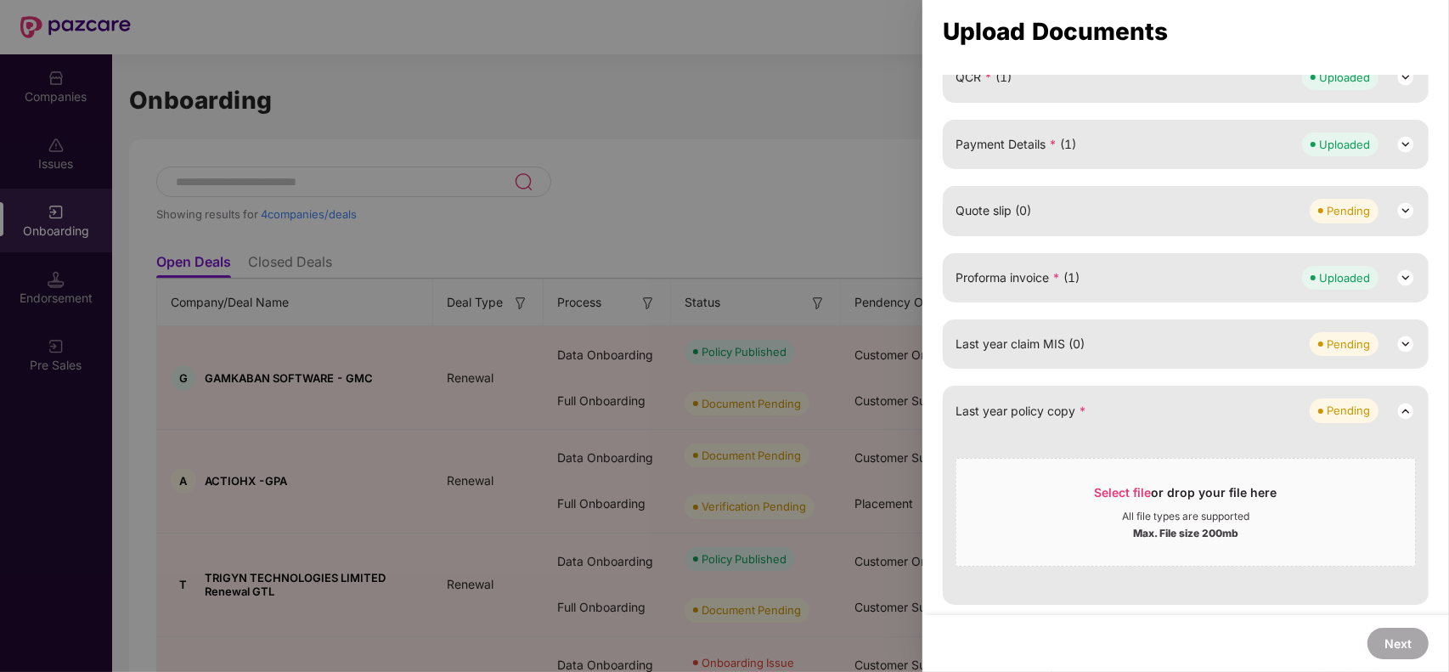
scroll to position [403, 0]
click at [1126, 480] on span "Select file or drop your file here All file types are supported Max. File size …" at bounding box center [1185, 514] width 459 height 82
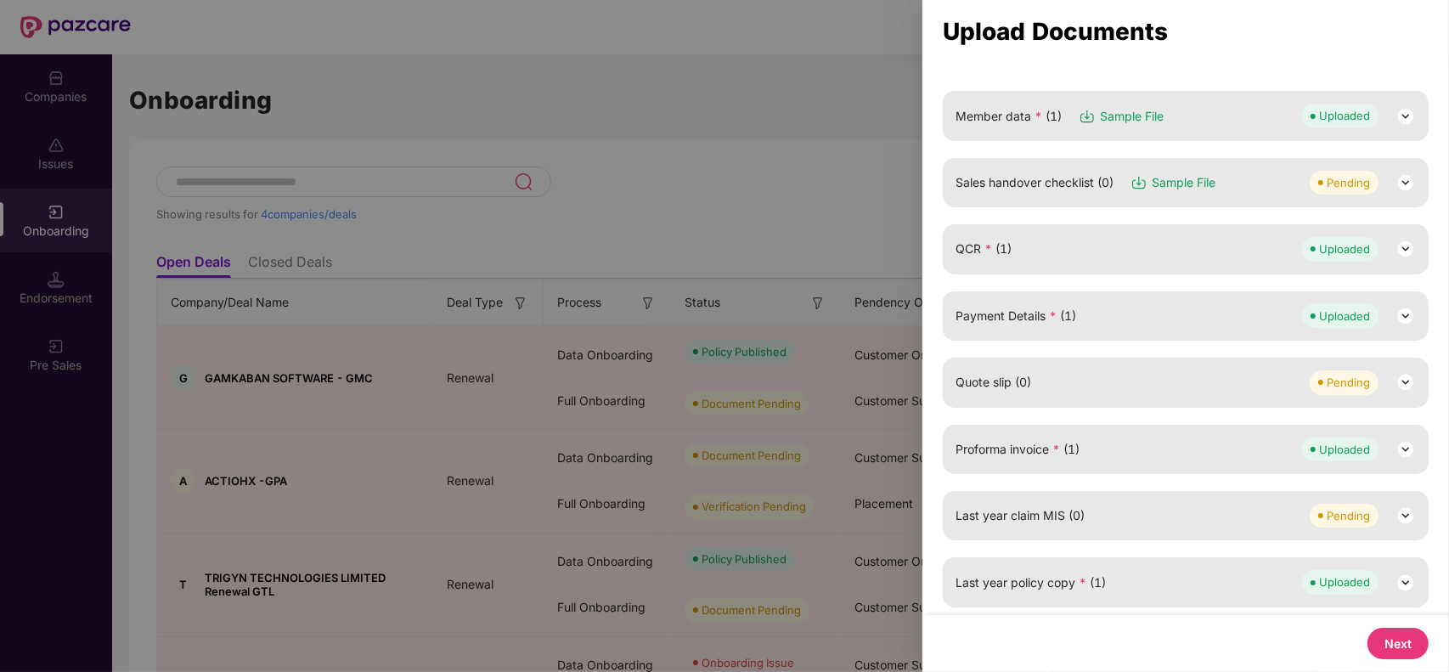
click at [1399, 642] on button "Next" at bounding box center [1397, 643] width 61 height 31
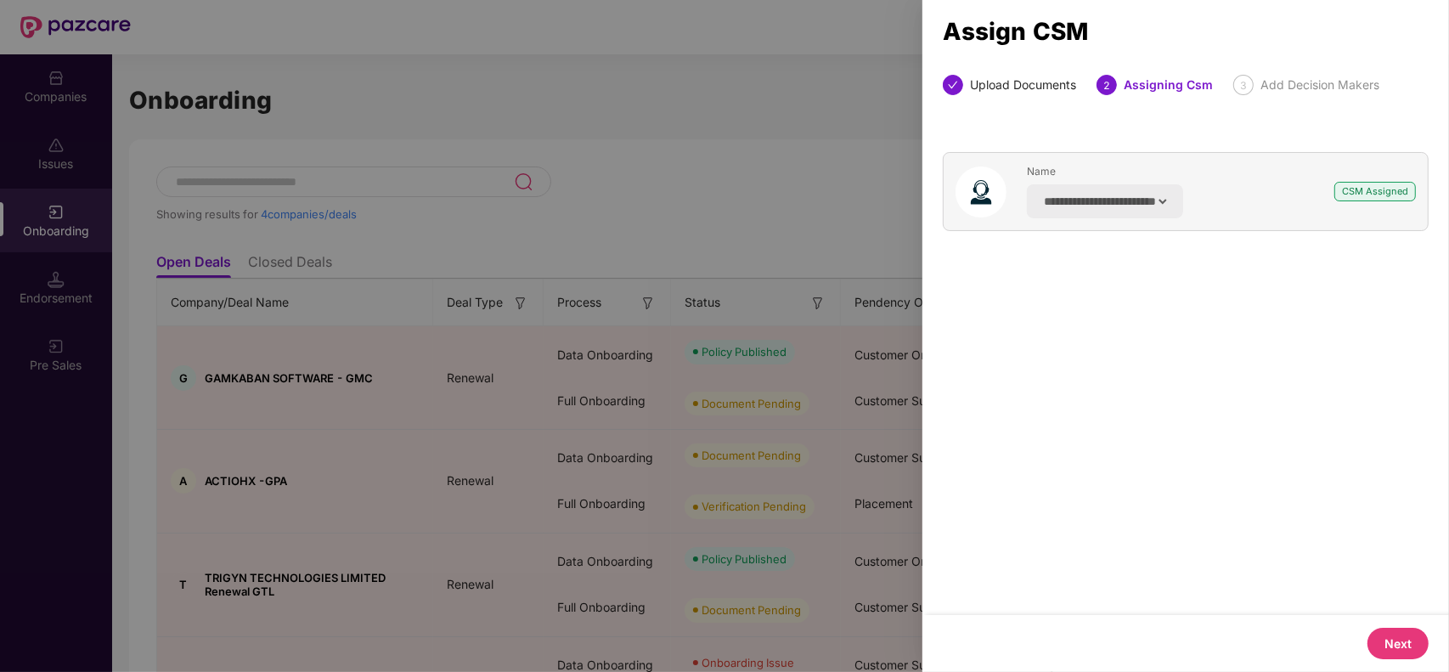
click at [1399, 642] on button "Next" at bounding box center [1397, 643] width 61 height 31
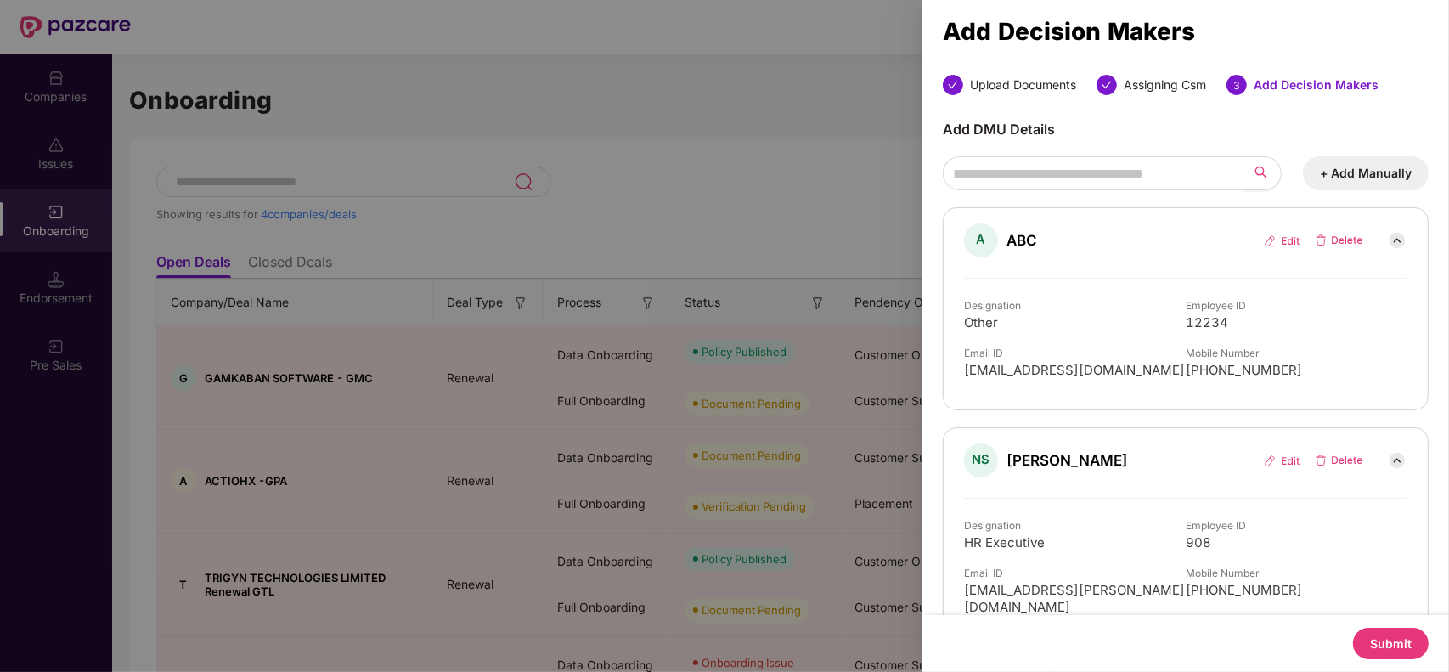
click at [1399, 642] on button "Submit" at bounding box center [1391, 643] width 76 height 31
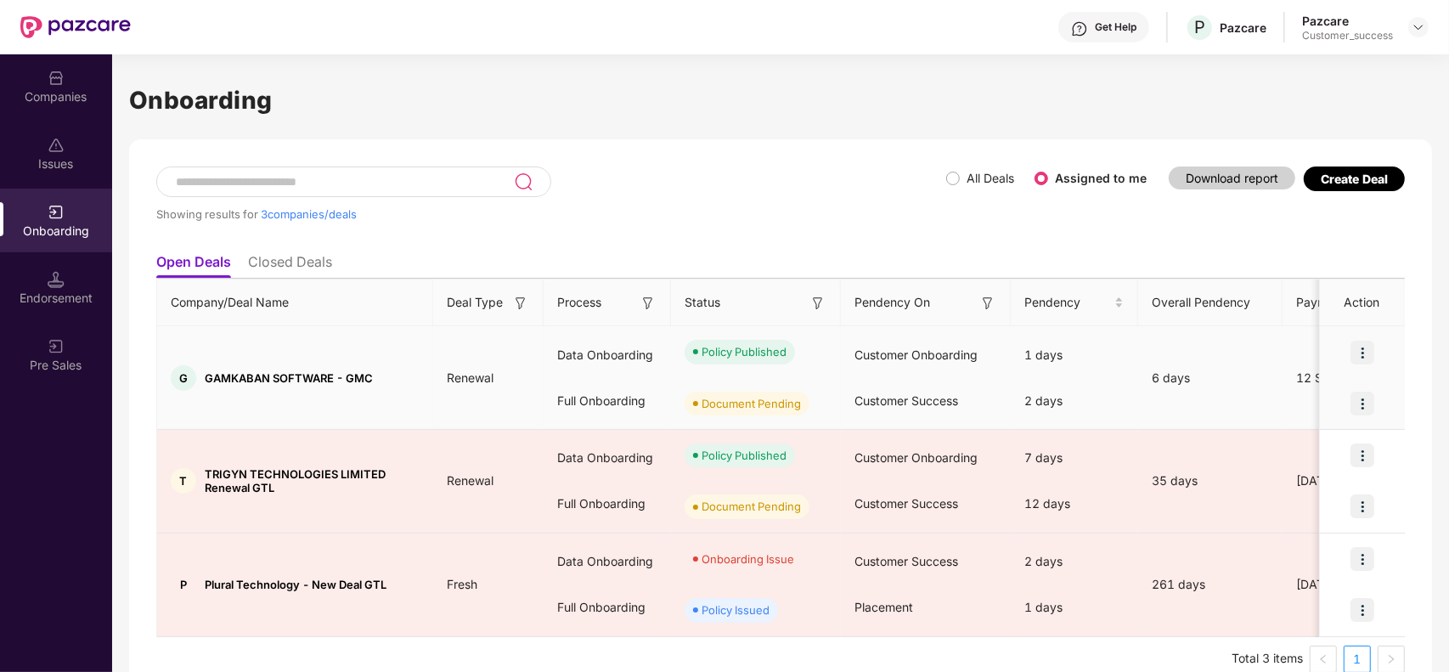
click at [1367, 410] on img at bounding box center [1362, 404] width 24 height 24
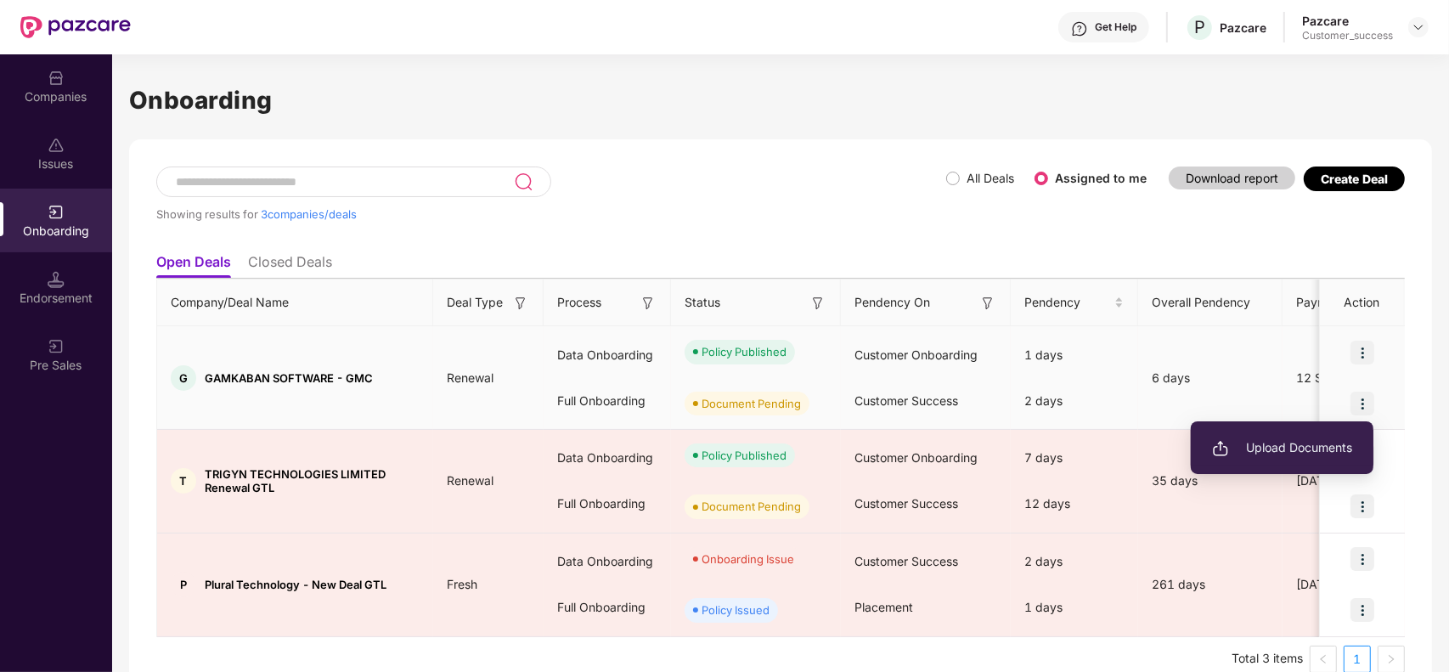
click at [1292, 457] on li "Upload Documents" at bounding box center [1282, 448] width 183 height 36
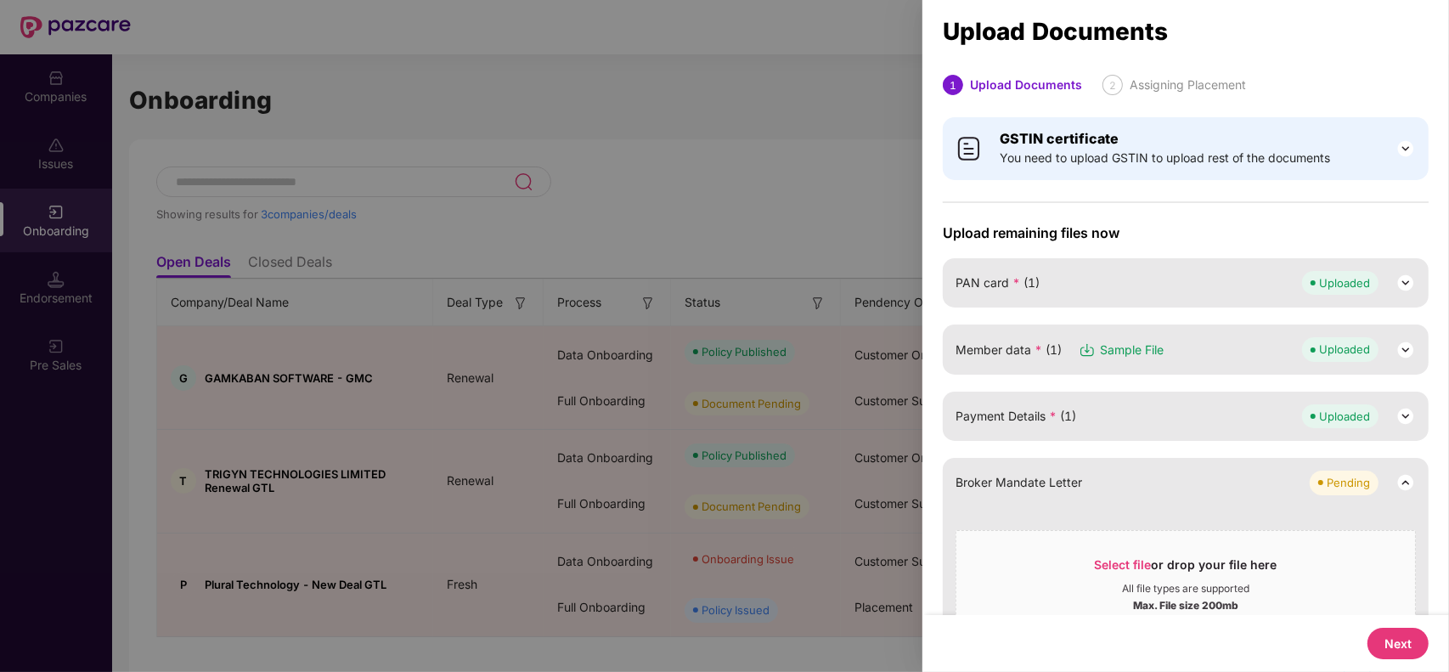
click at [1400, 480] on img at bounding box center [1405, 482] width 20 height 20
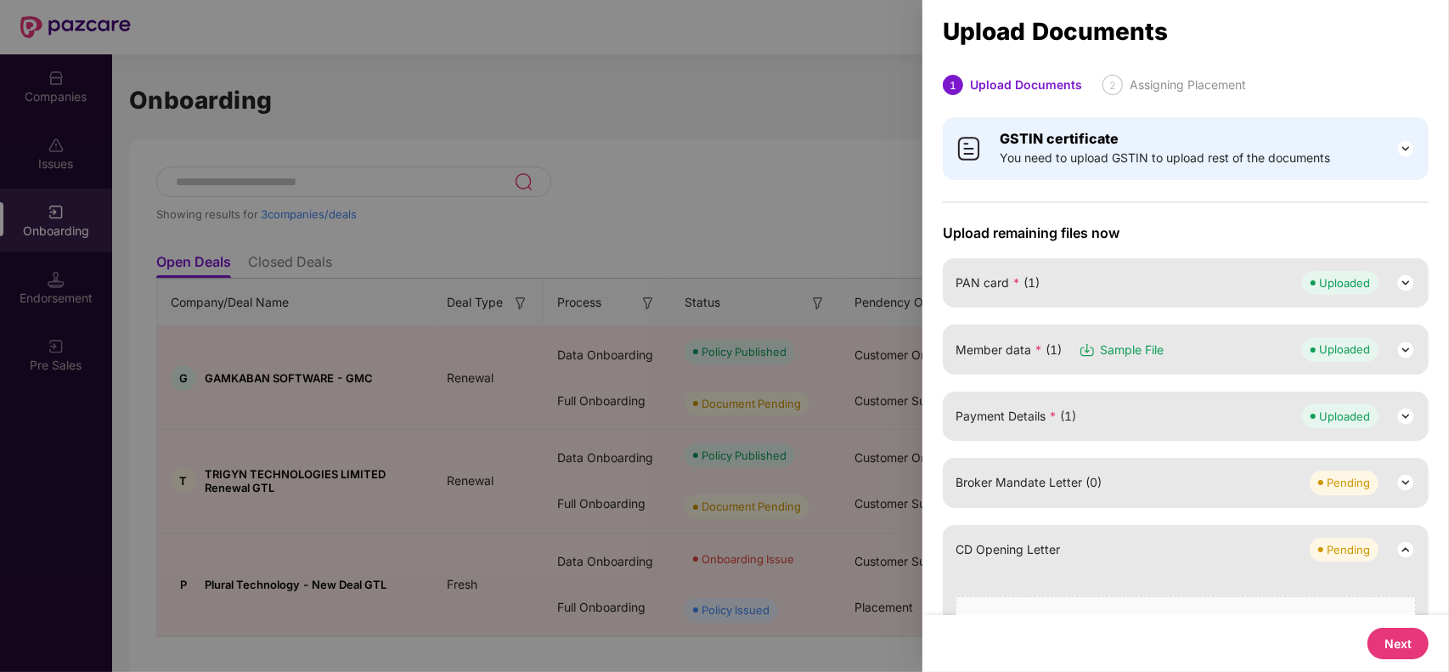
click at [1399, 542] on img at bounding box center [1405, 549] width 20 height 20
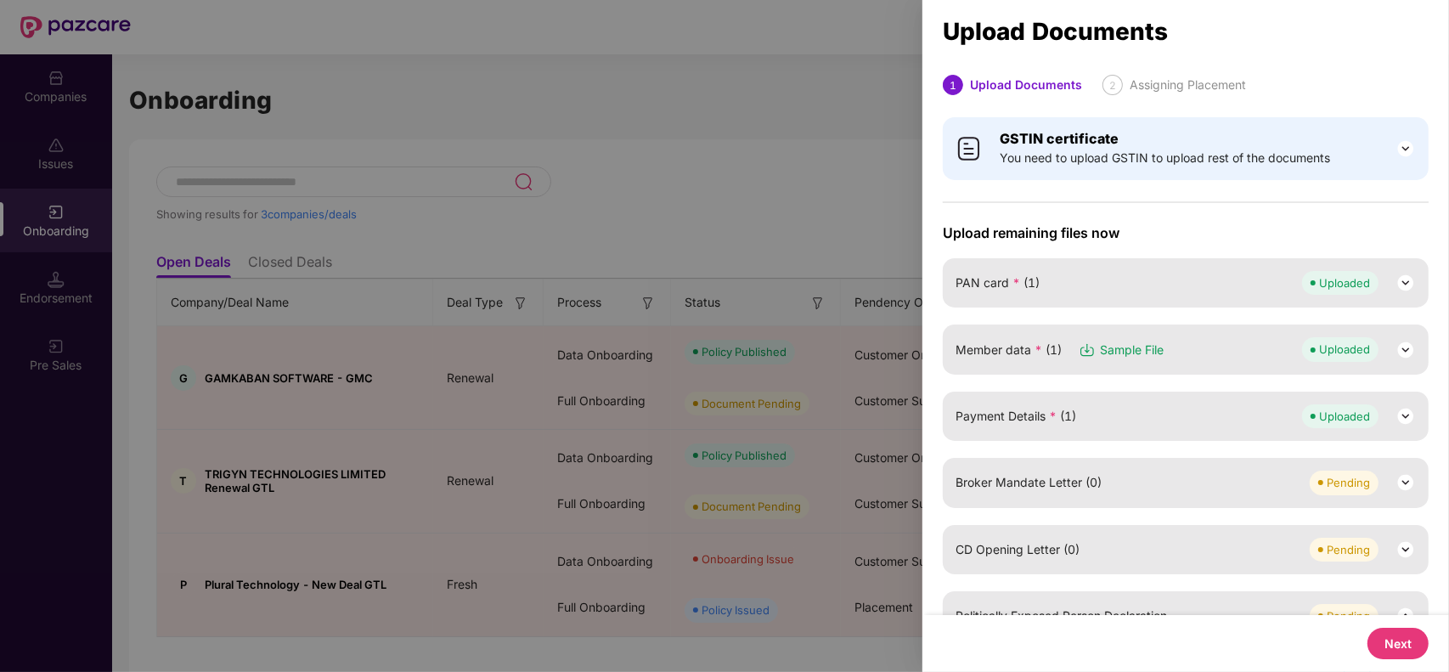
click at [1431, 546] on div "GSTIN certificate You need to upload GSTIN to upload rest of the documents Uplo…" at bounding box center [1185, 581] width 527 height 949
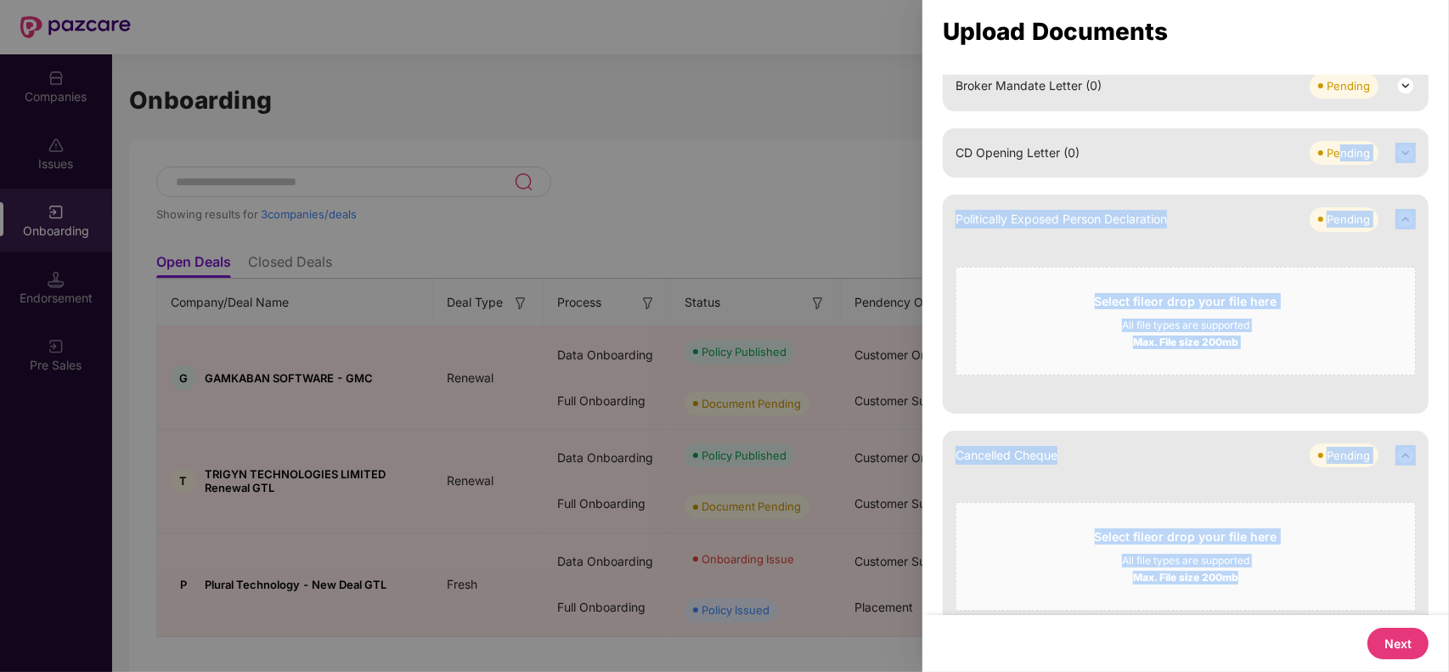
drag, startPoint x: 1339, startPoint y: 572, endPoint x: 1338, endPoint y: 608, distance: 36.6
click at [1338, 608] on div "Upload remaining files now PAN card * (1) Uploaded Member data * (1) Sample Fil…" at bounding box center [1186, 238] width 486 height 821
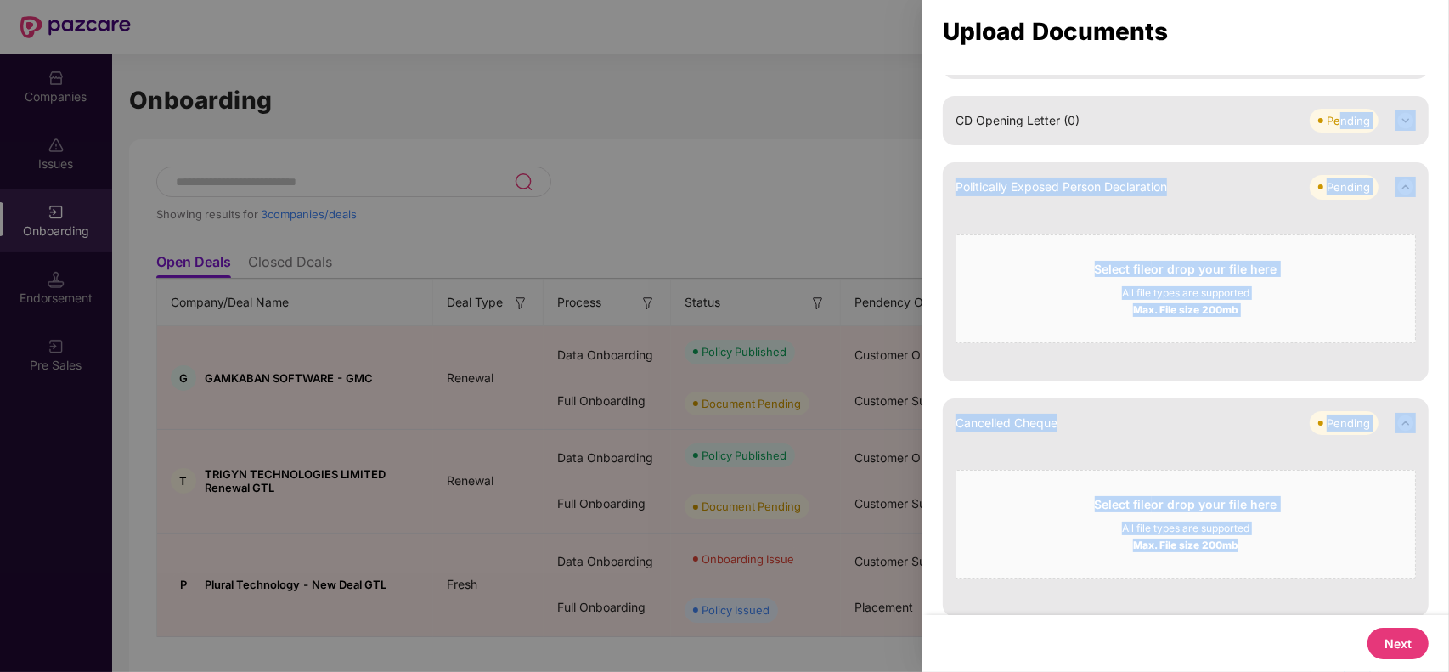
click at [1404, 183] on img at bounding box center [1405, 187] width 20 height 20
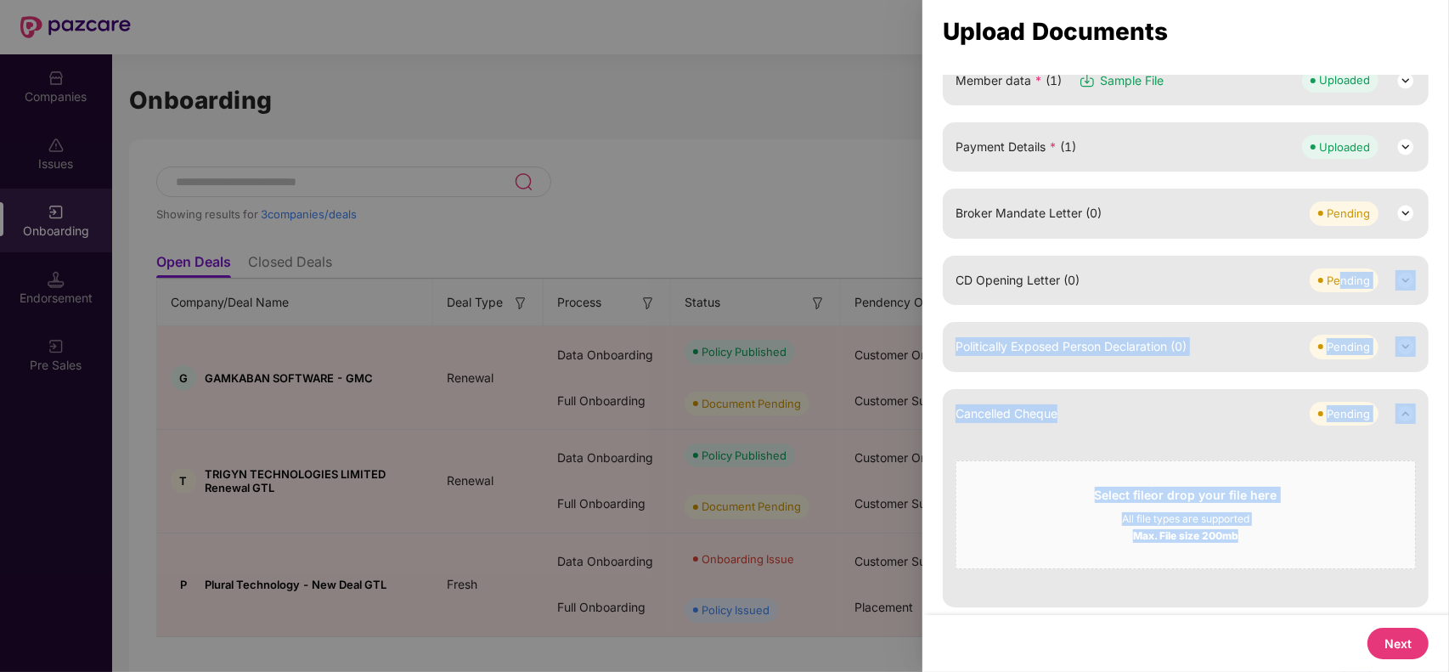
click at [1402, 408] on img at bounding box center [1405, 413] width 20 height 20
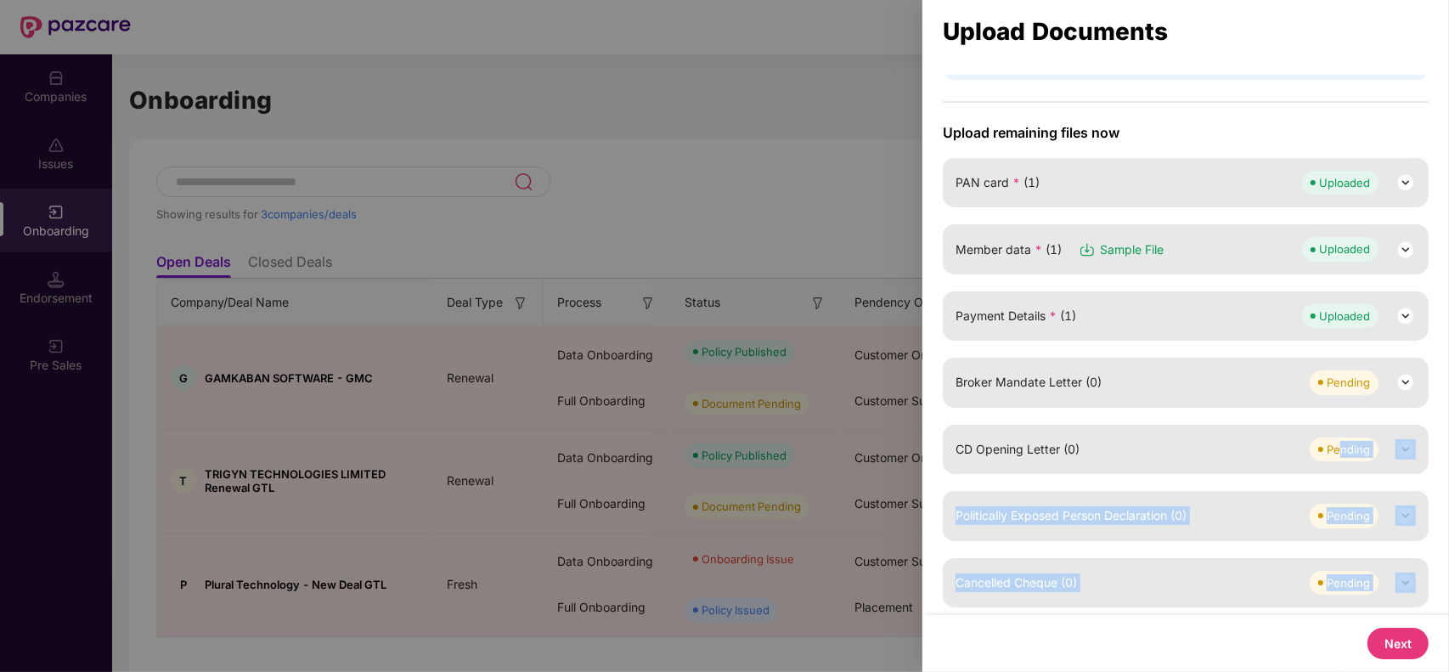
click at [1215, 552] on div "Upload remaining files now PAN card * (1) Uploaded Member data * (1) Sample Fil…" at bounding box center [1186, 365] width 486 height 483
drag, startPoint x: 1215, startPoint y: 542, endPoint x: 1238, endPoint y: 552, distance: 24.3
click at [1238, 552] on div "Upload remaining files now PAN card * (1) Uploaded Member data * (1) Sample Fil…" at bounding box center [1186, 365] width 486 height 483
click at [639, 234] on div at bounding box center [724, 336] width 1449 height 672
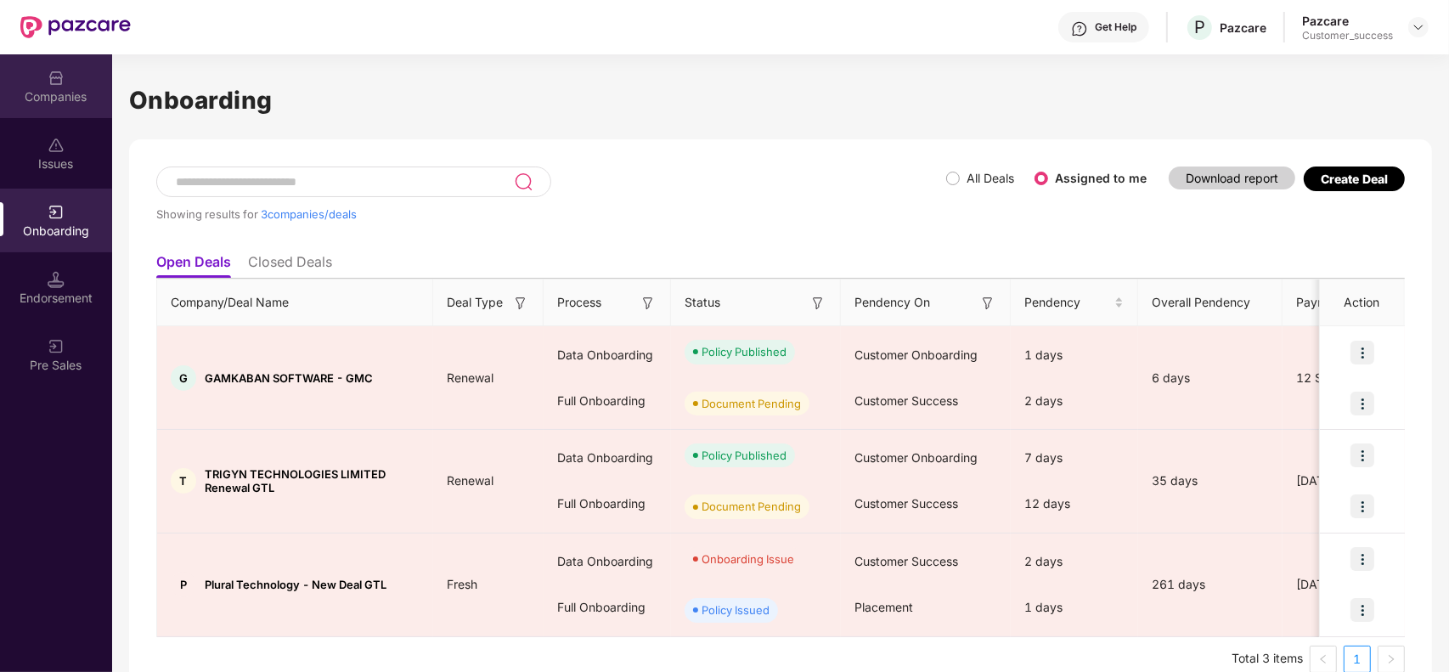
click at [42, 91] on div "Companies" at bounding box center [56, 96] width 112 height 17
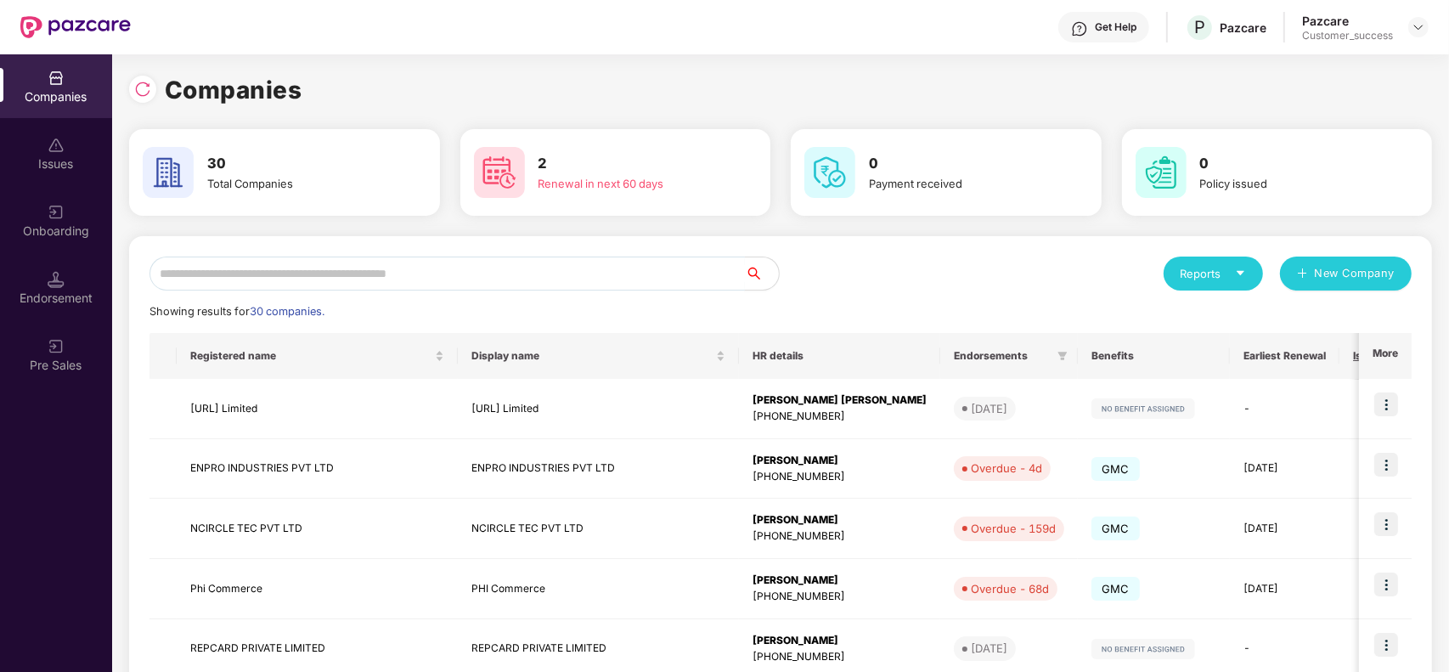
click at [314, 280] on input "text" at bounding box center [446, 274] width 595 height 34
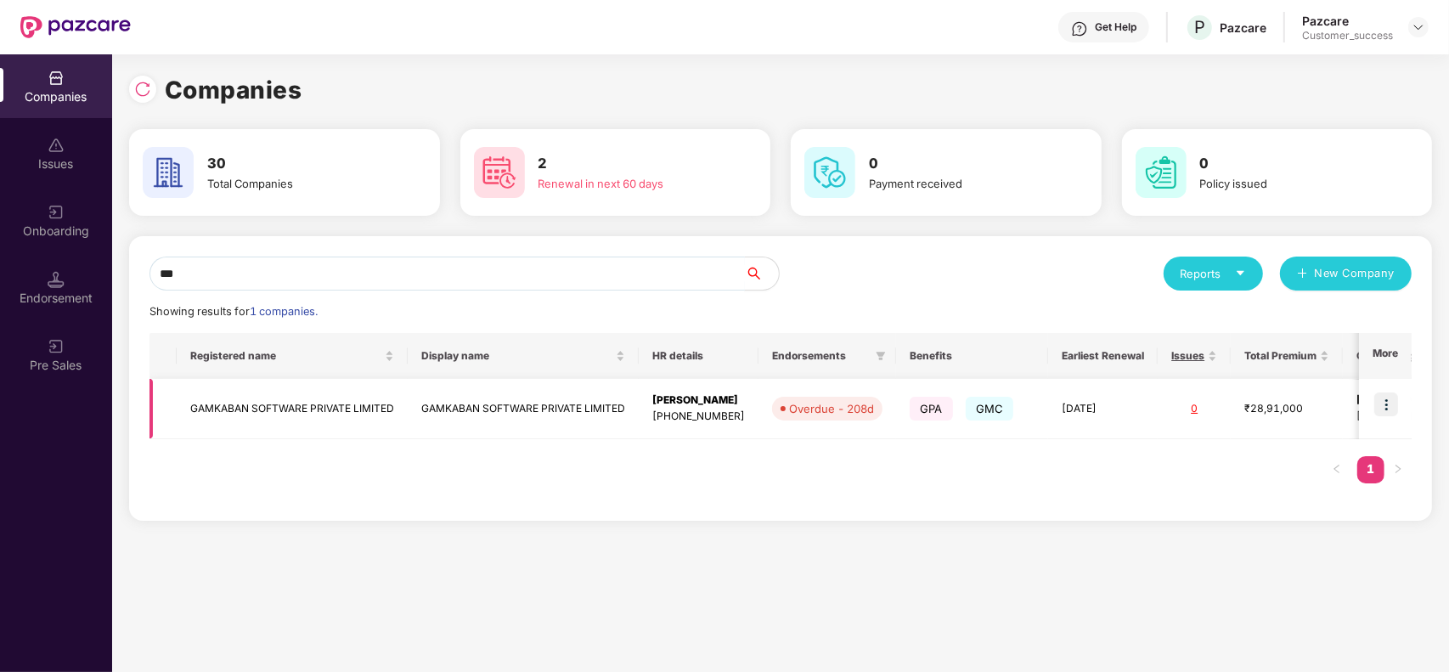
type input "***"
click at [1380, 409] on img at bounding box center [1386, 404] width 24 height 24
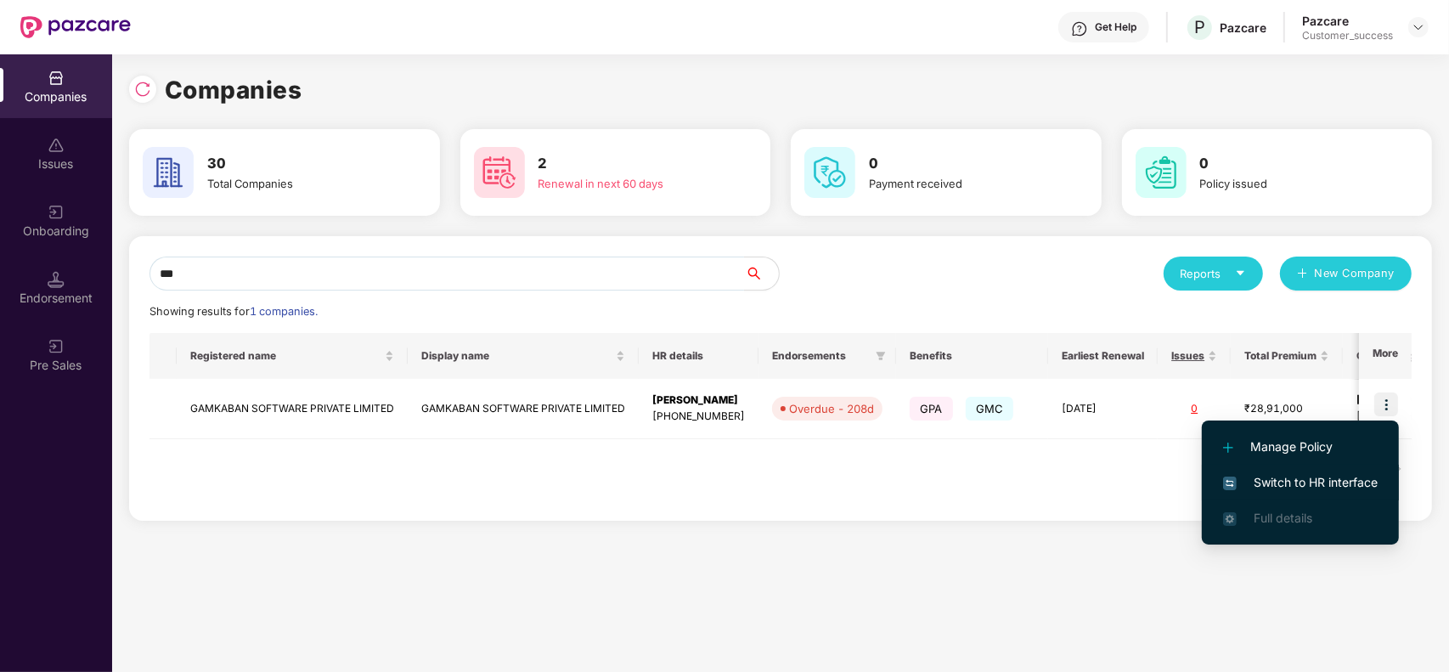
click at [1317, 486] on span "Switch to HR interface" at bounding box center [1300, 482] width 155 height 19
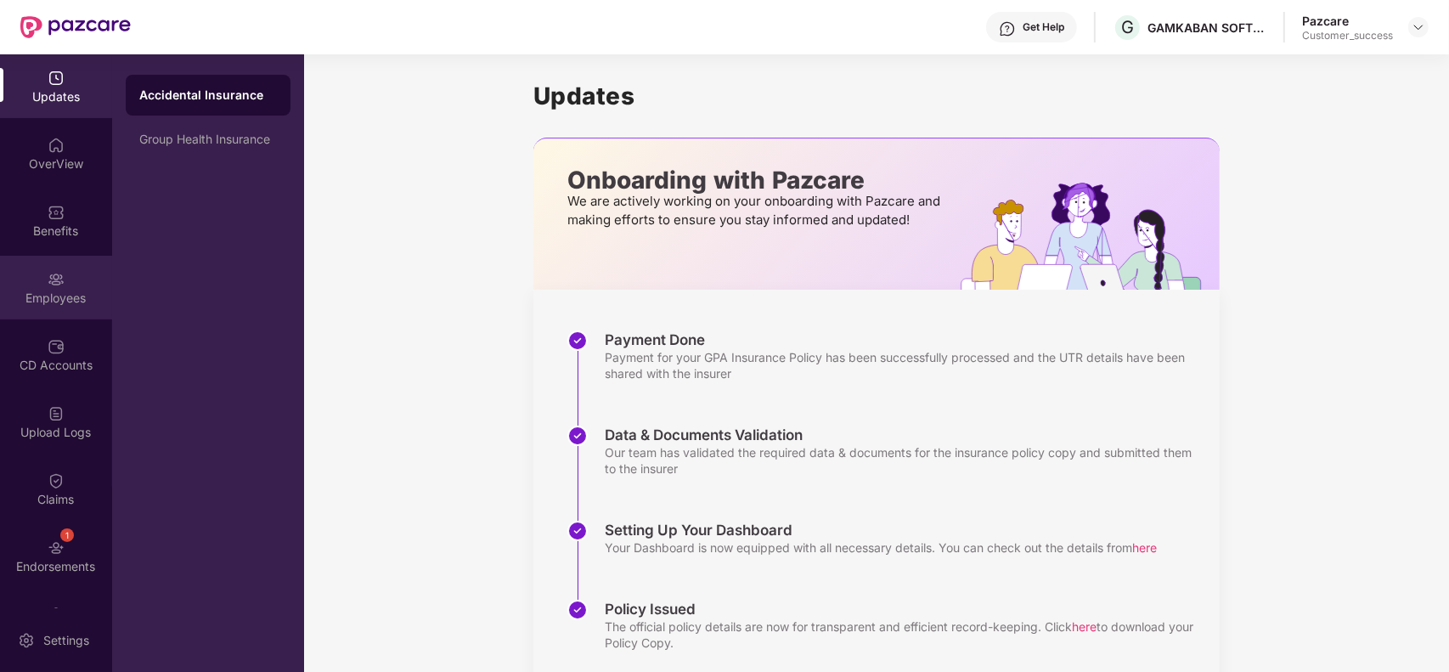
click at [41, 290] on div "Employees" at bounding box center [56, 298] width 112 height 17
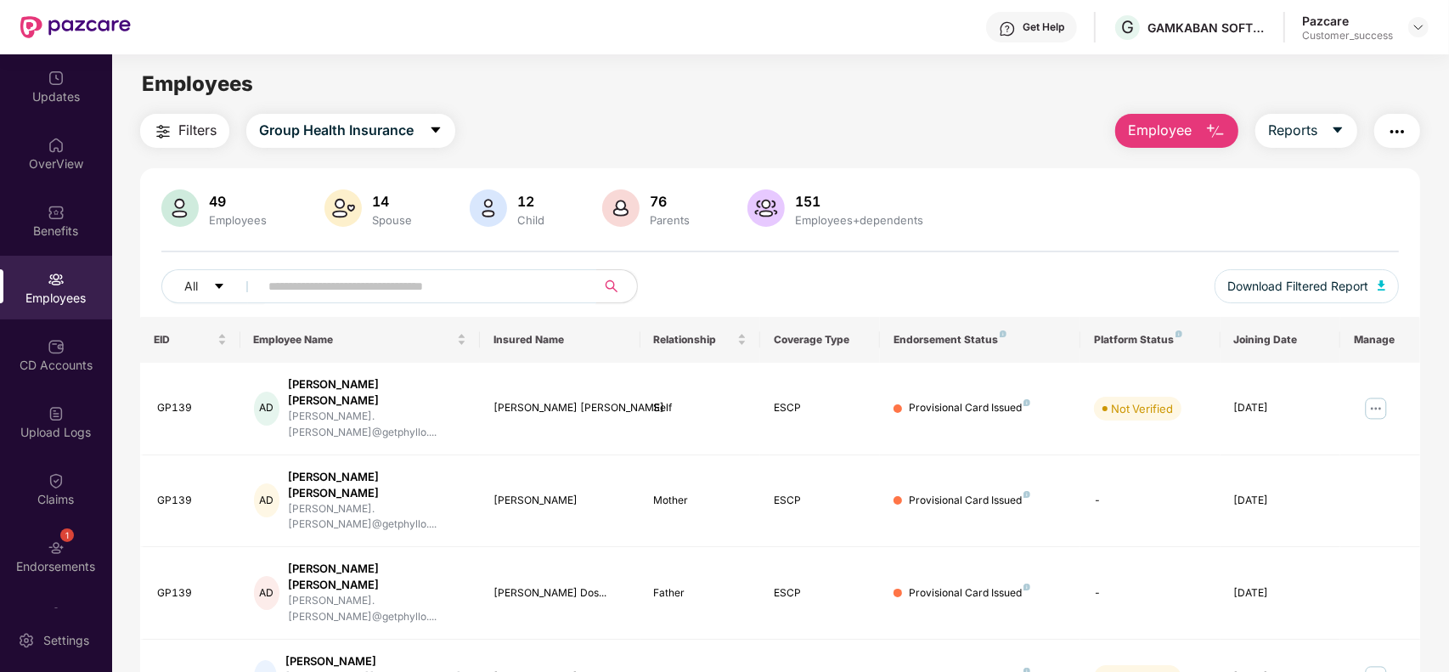
click at [287, 296] on input "text" at bounding box center [420, 285] width 305 height 25
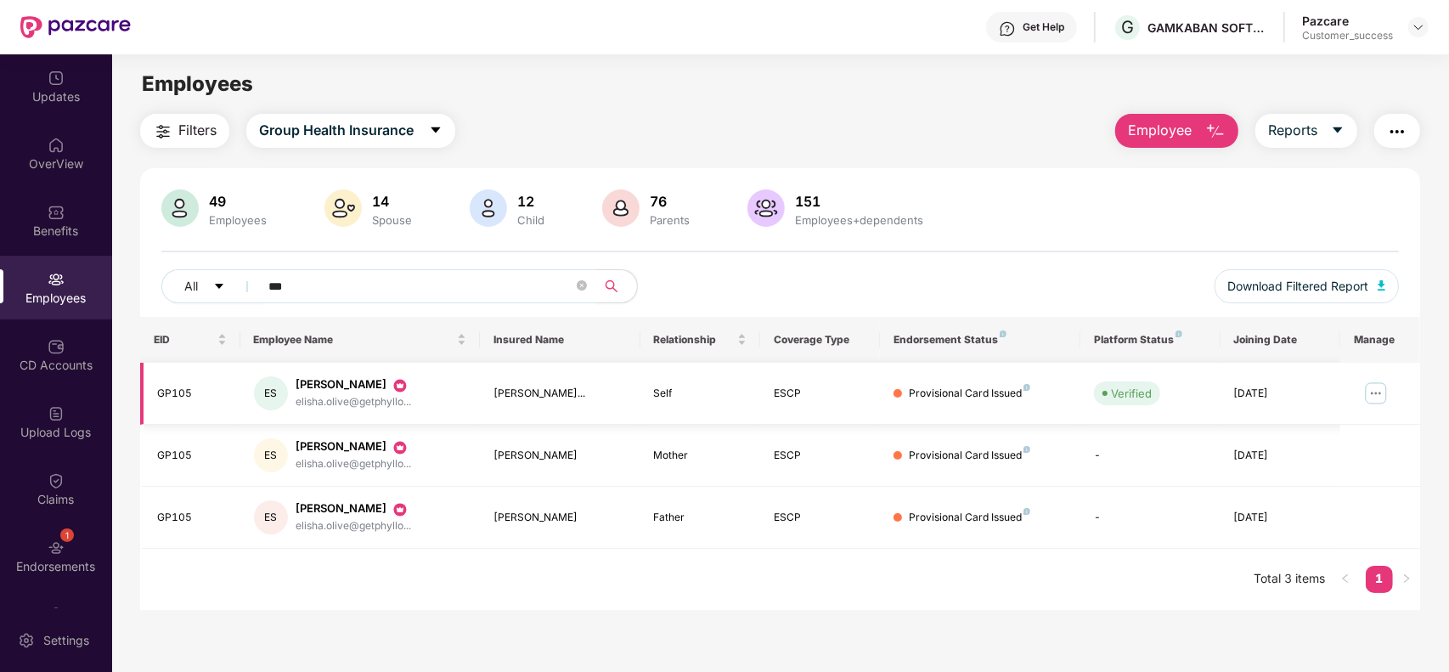
type input "***"
click at [1379, 391] on img at bounding box center [1375, 393] width 27 height 27
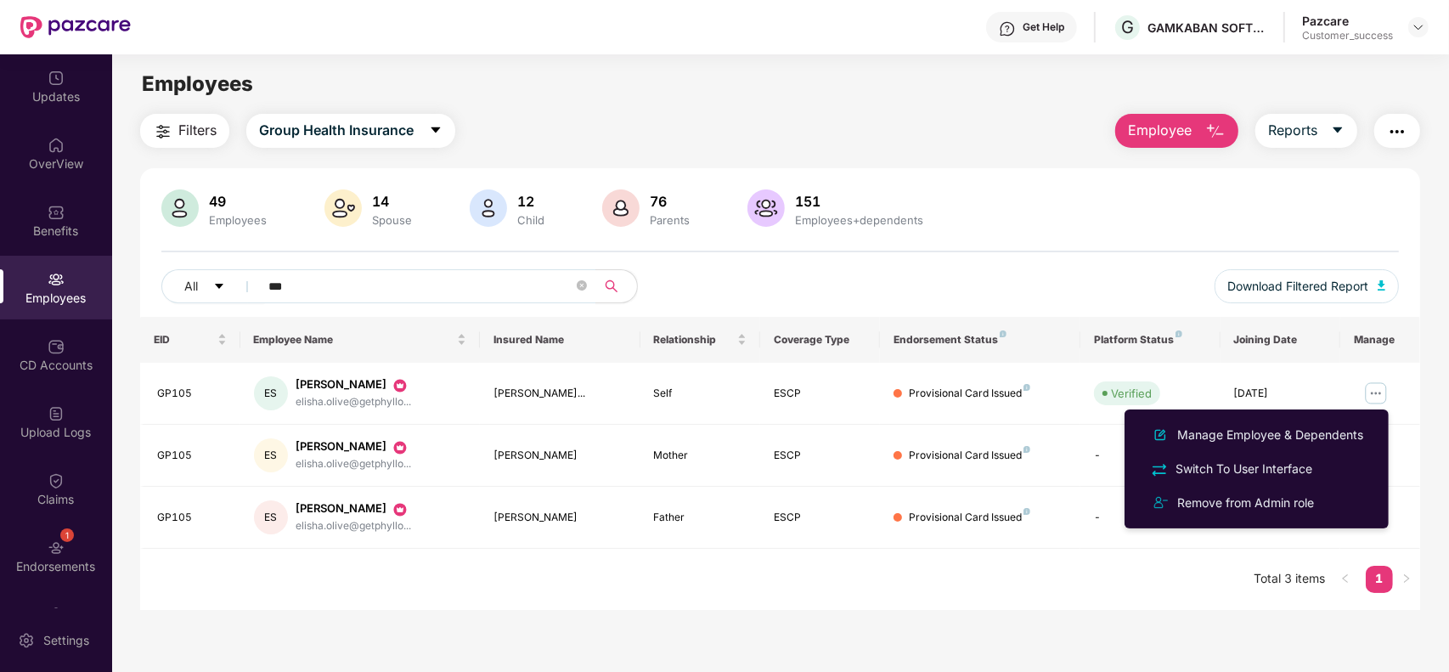
click at [1186, 141] on button "Employee" at bounding box center [1176, 131] width 123 height 34
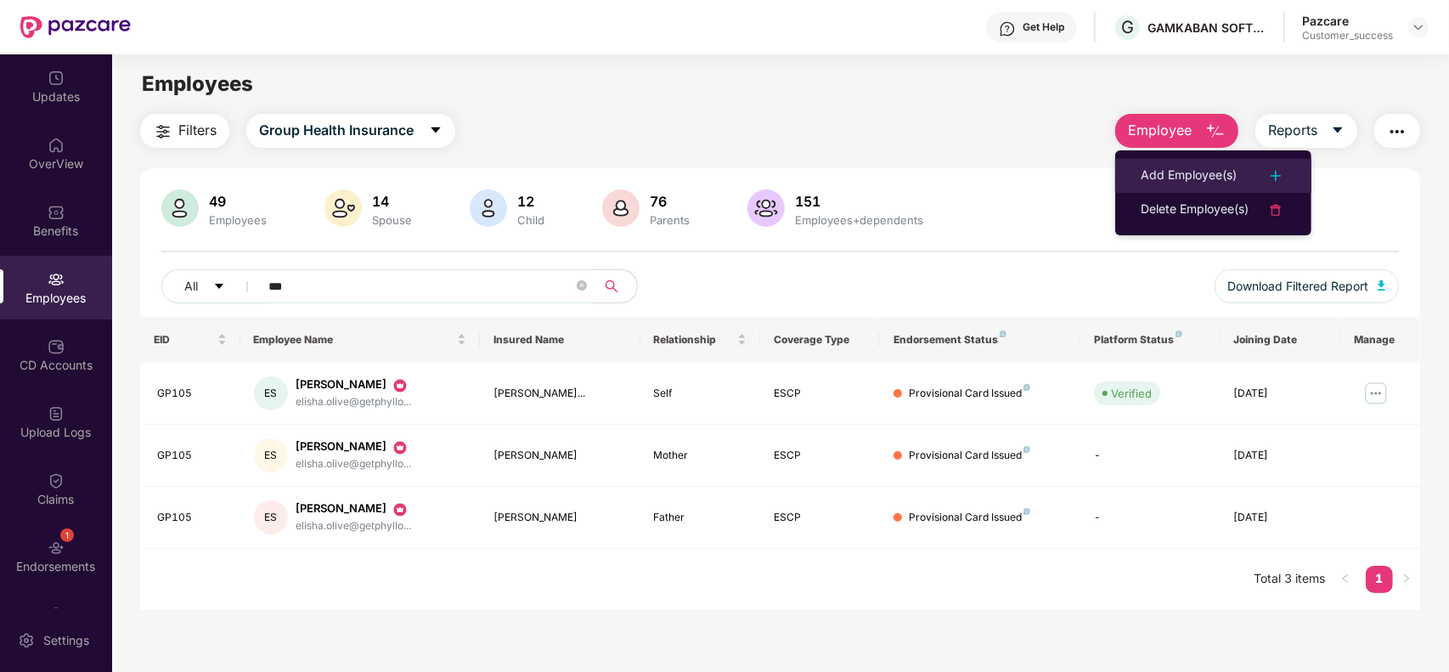
click at [1179, 175] on div "Add Employee(s)" at bounding box center [1189, 176] width 96 height 20
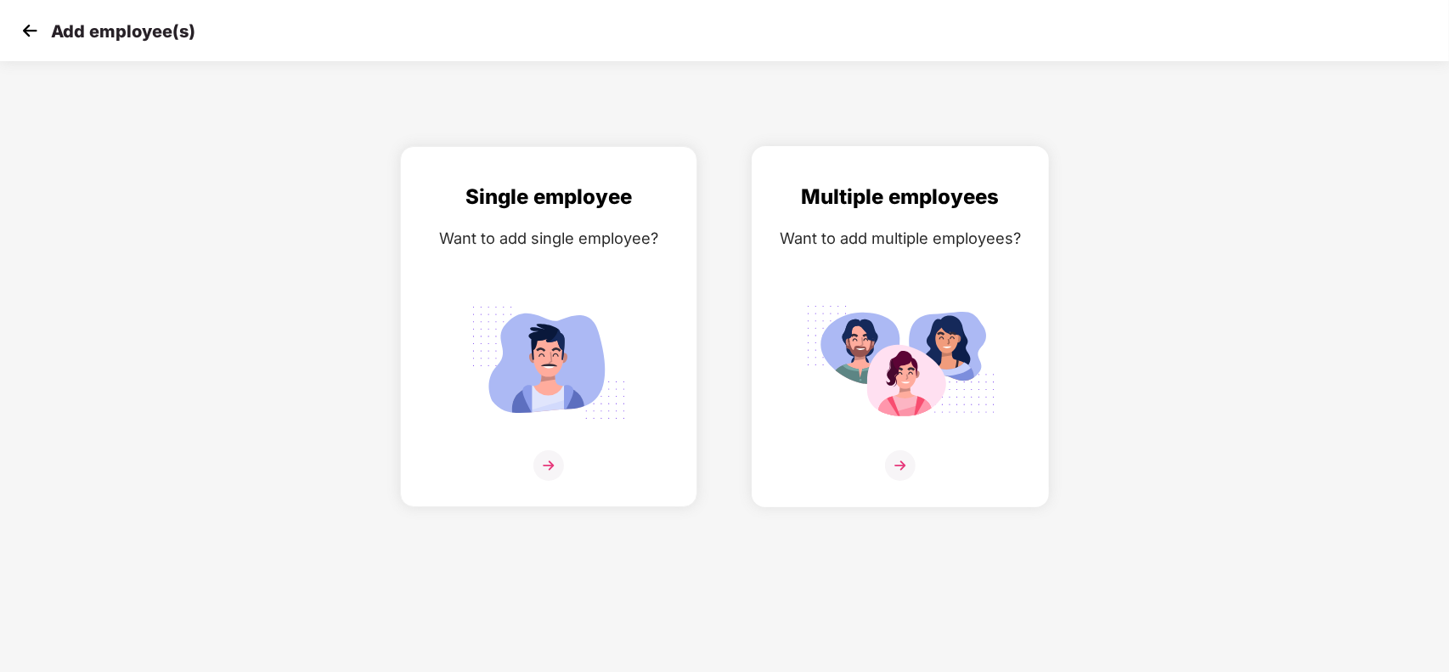
click at [890, 467] on img at bounding box center [900, 465] width 31 height 31
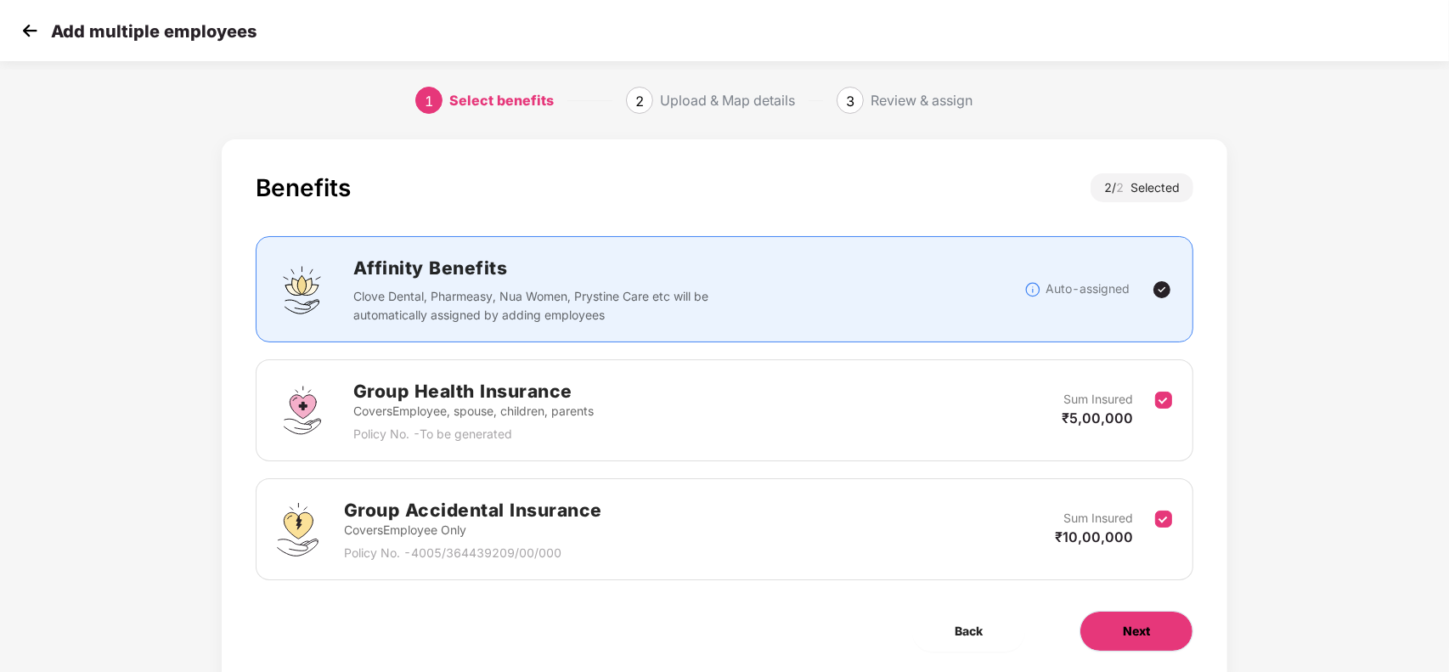
click at [1151, 635] on button "Next" at bounding box center [1137, 631] width 114 height 41
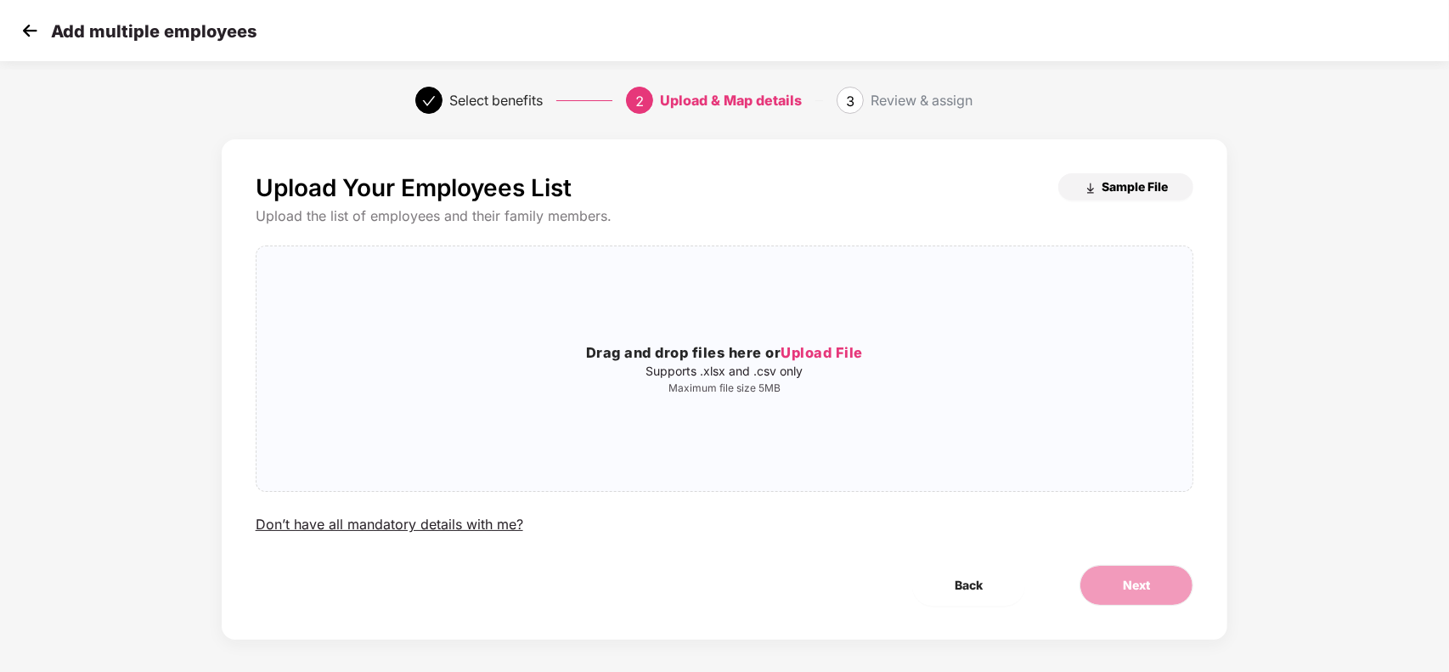
click at [1132, 189] on span "Sample File" at bounding box center [1135, 186] width 66 height 16
click at [31, 37] on img at bounding box center [29, 30] width 25 height 25
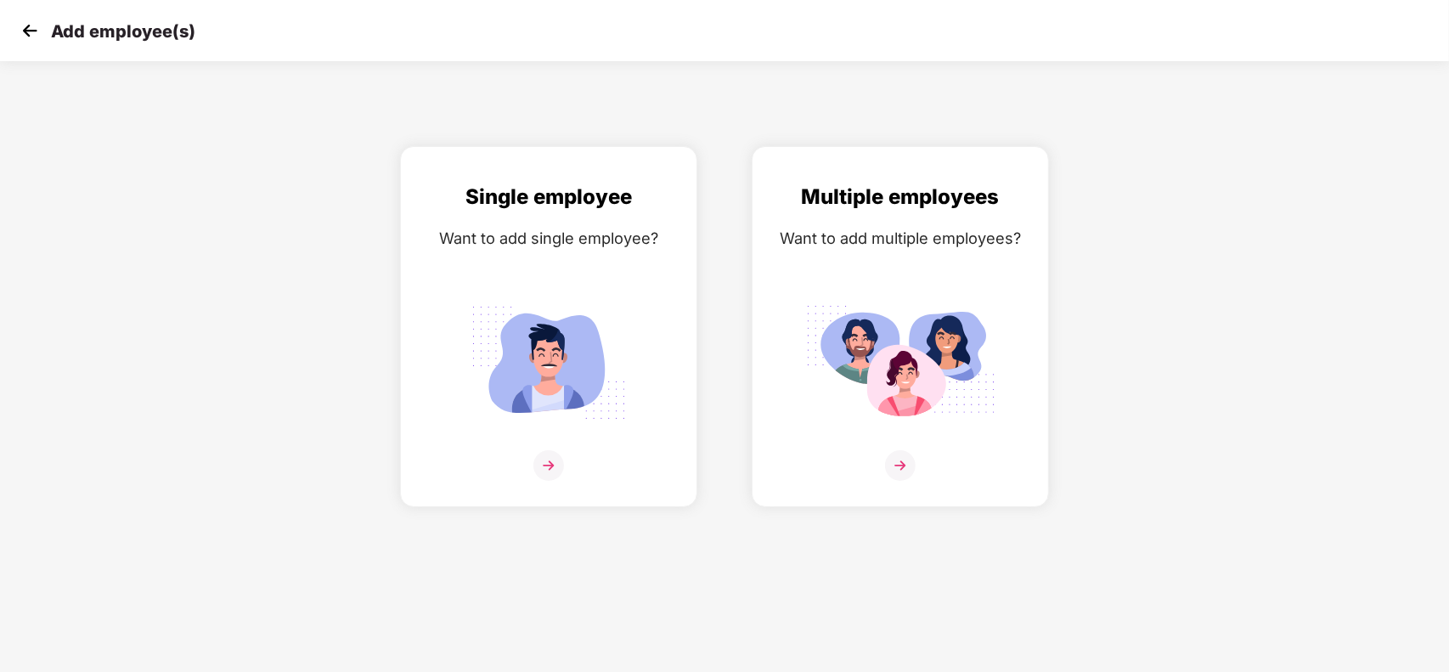
click at [31, 25] on img at bounding box center [29, 30] width 25 height 25
